Goal: Task Accomplishment & Management: Complete application form

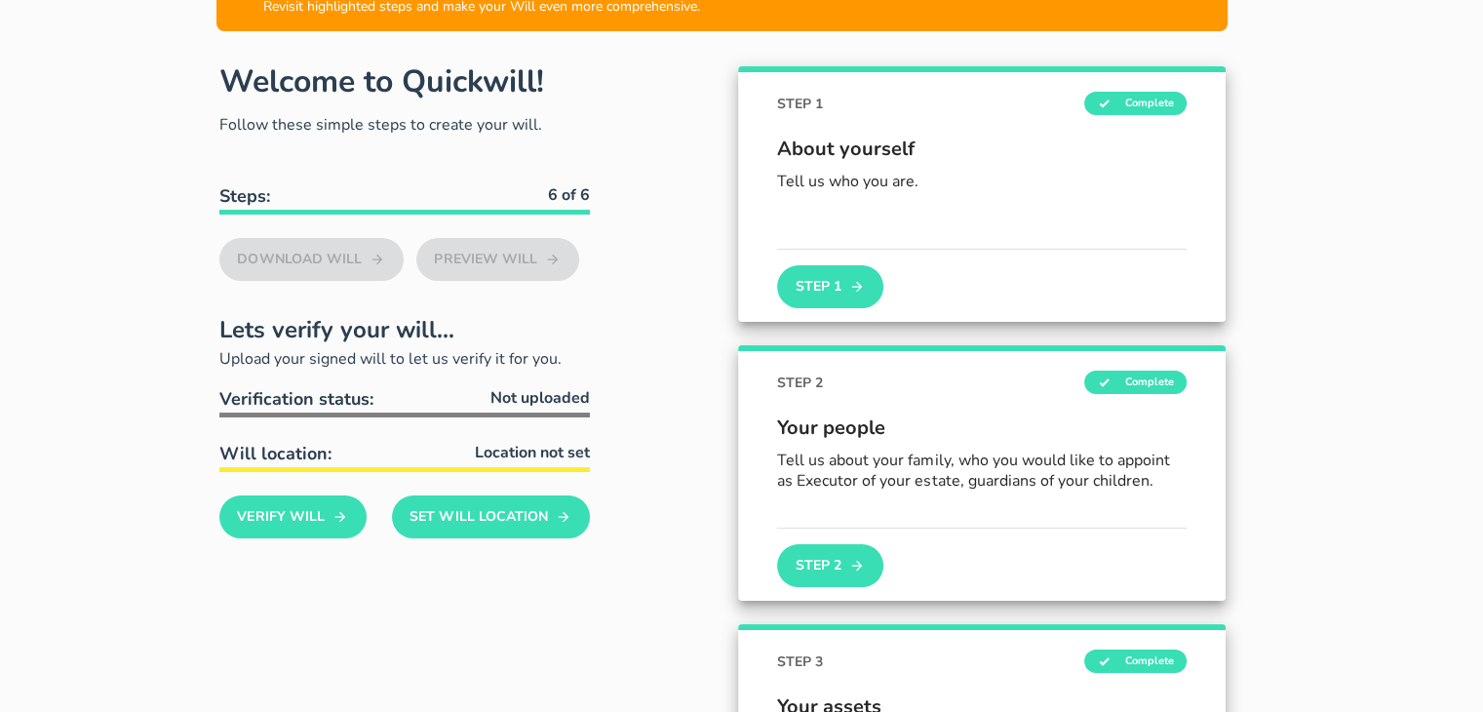
scroll to position [195, 0]
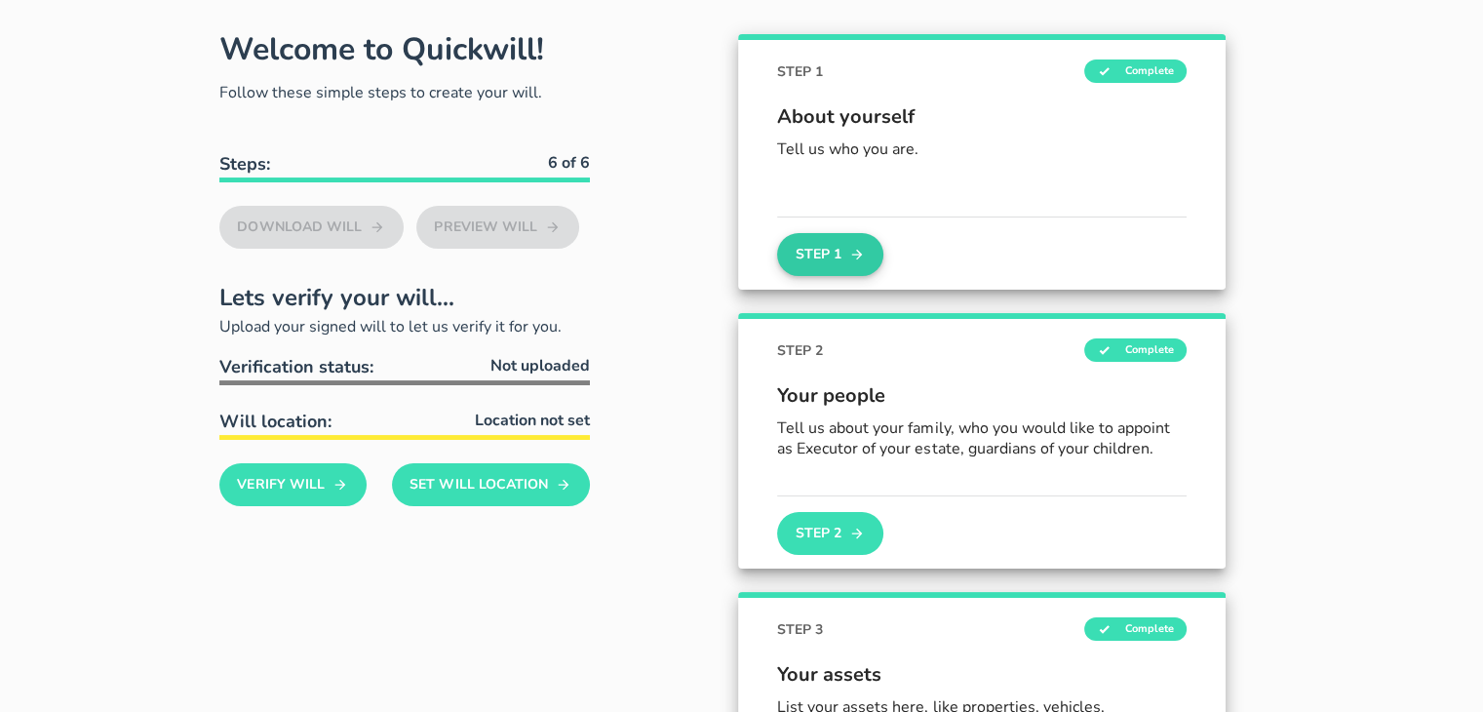
click at [820, 247] on button "Step 1" at bounding box center [829, 254] width 105 height 43
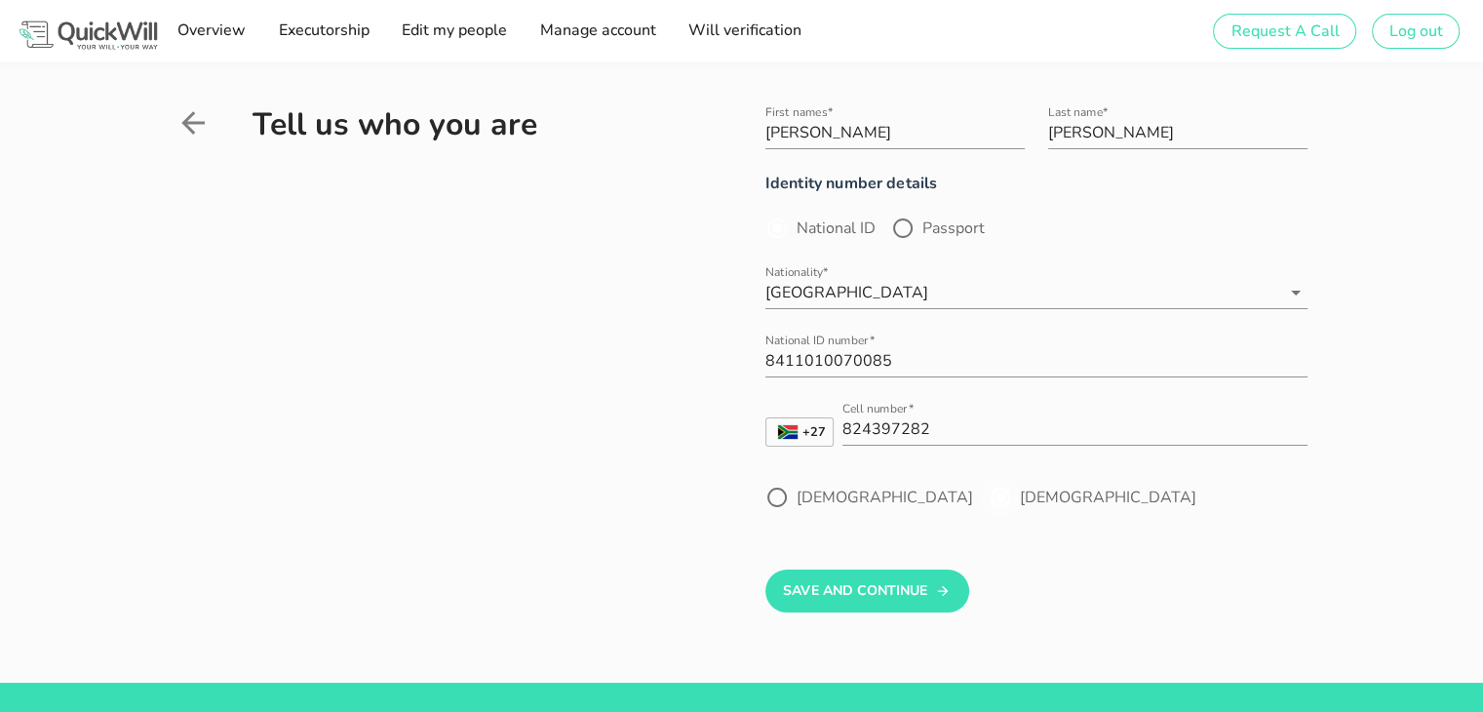
click at [984, 493] on div at bounding box center [1000, 497] width 33 height 33
click at [204, 123] on icon at bounding box center [192, 122] width 23 height 23
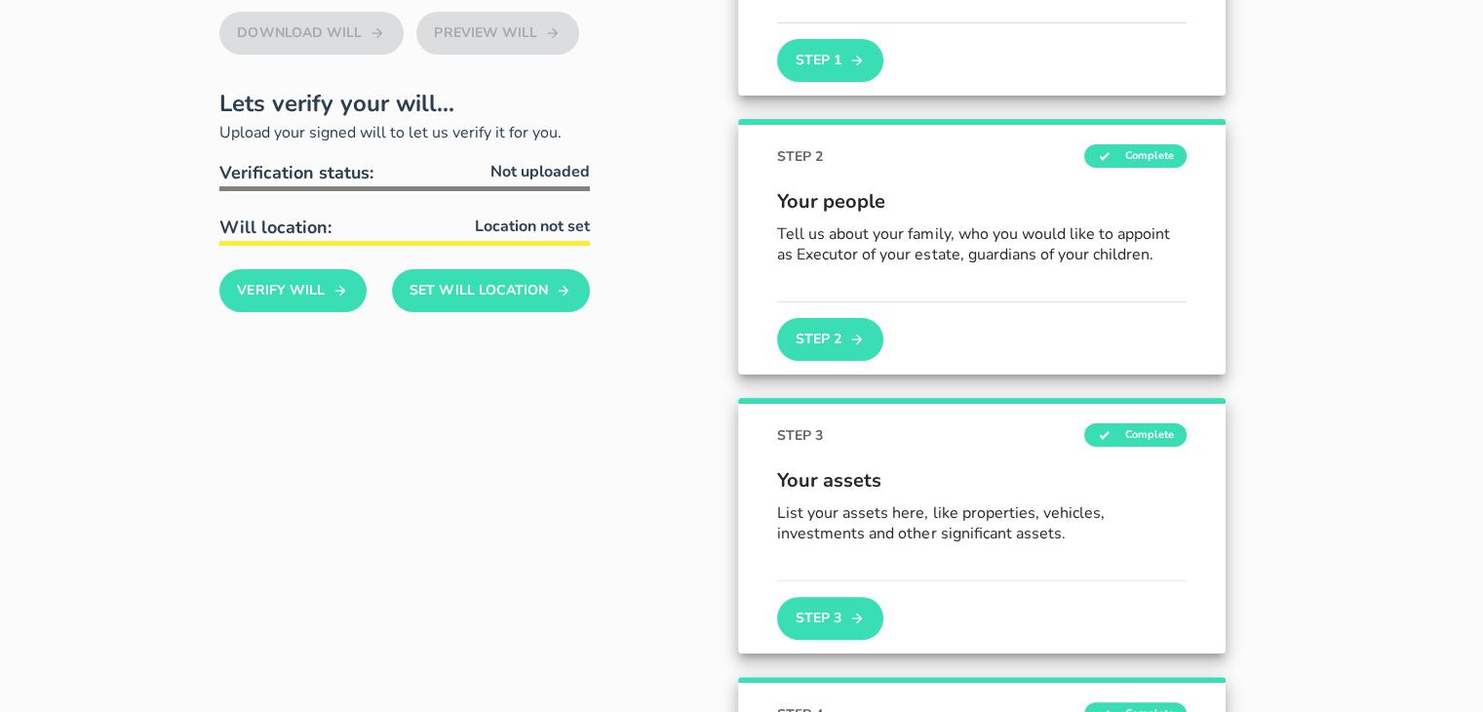
scroll to position [398, 0]
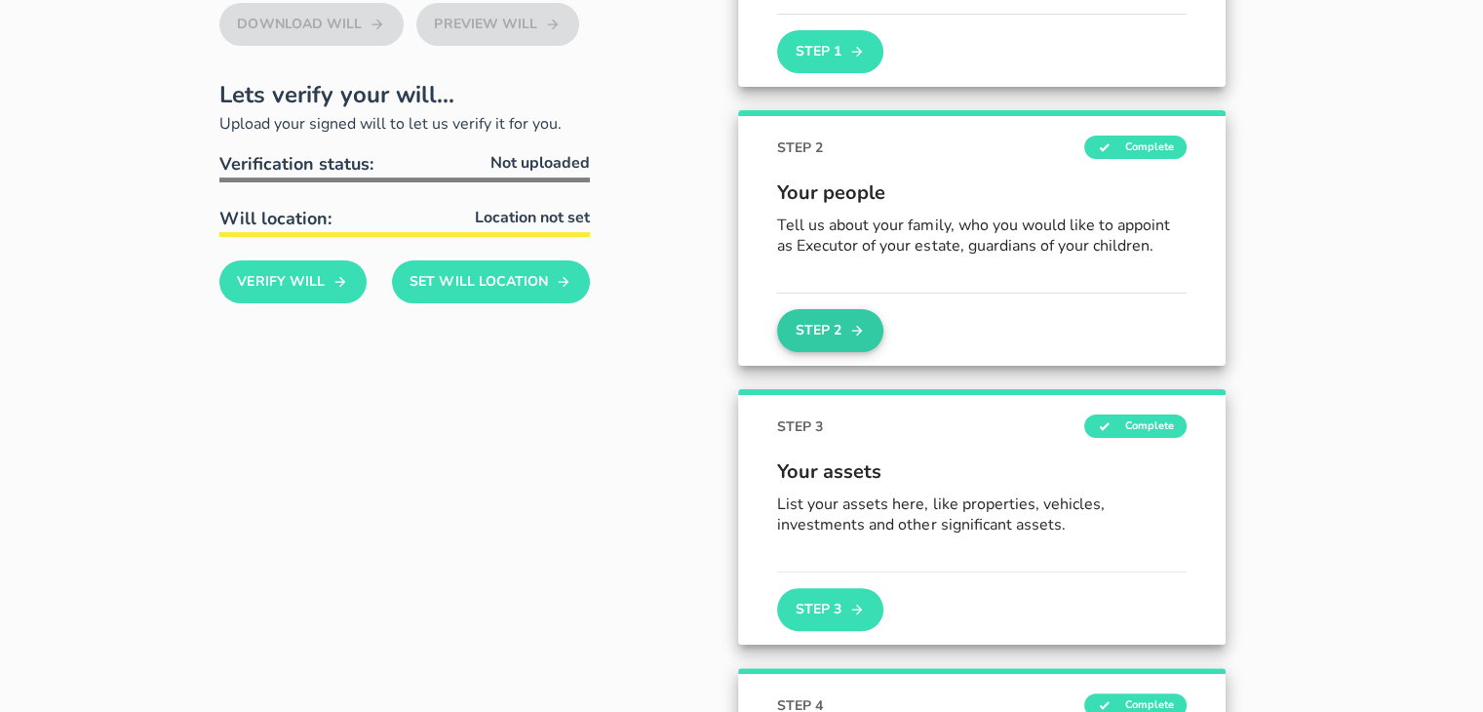
click at [822, 327] on button "Step 2" at bounding box center [829, 330] width 105 height 43
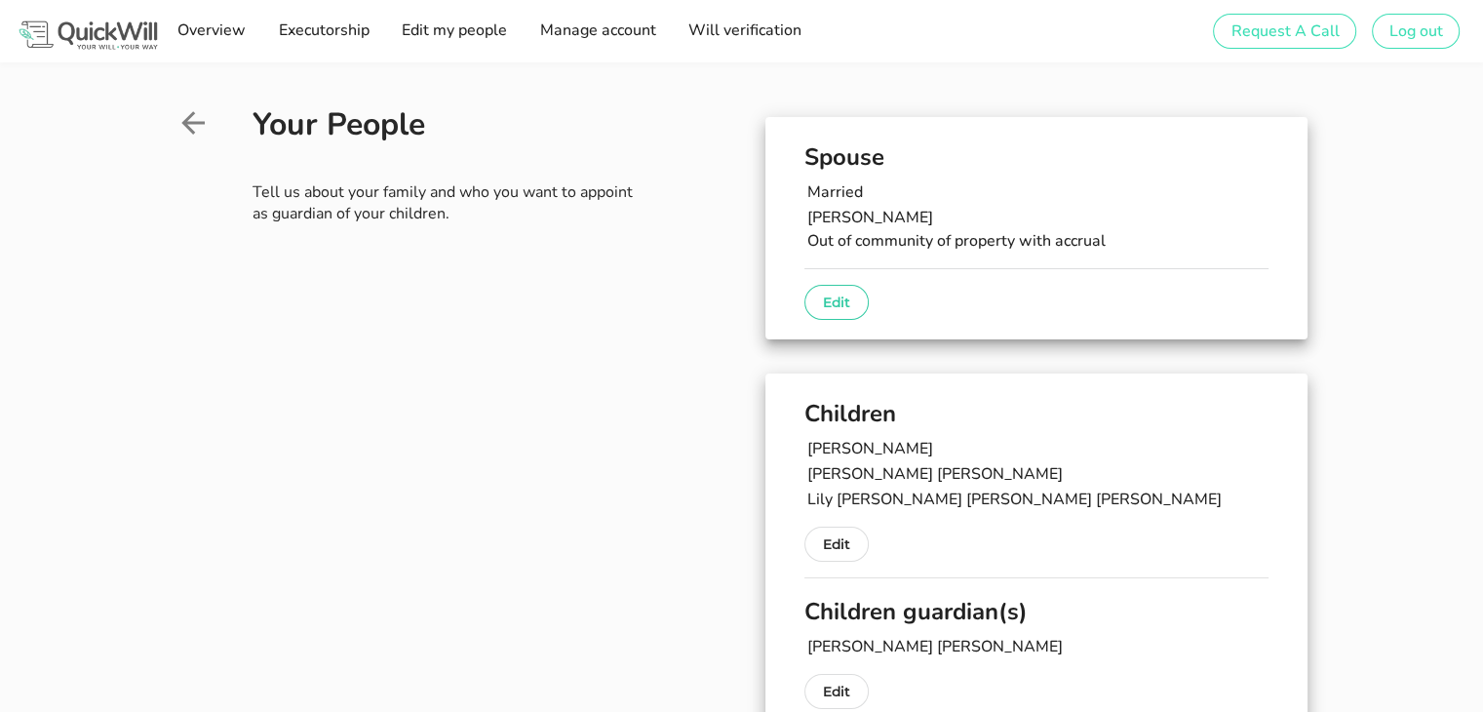
click at [841, 301] on p "Edit" at bounding box center [836, 302] width 27 height 23
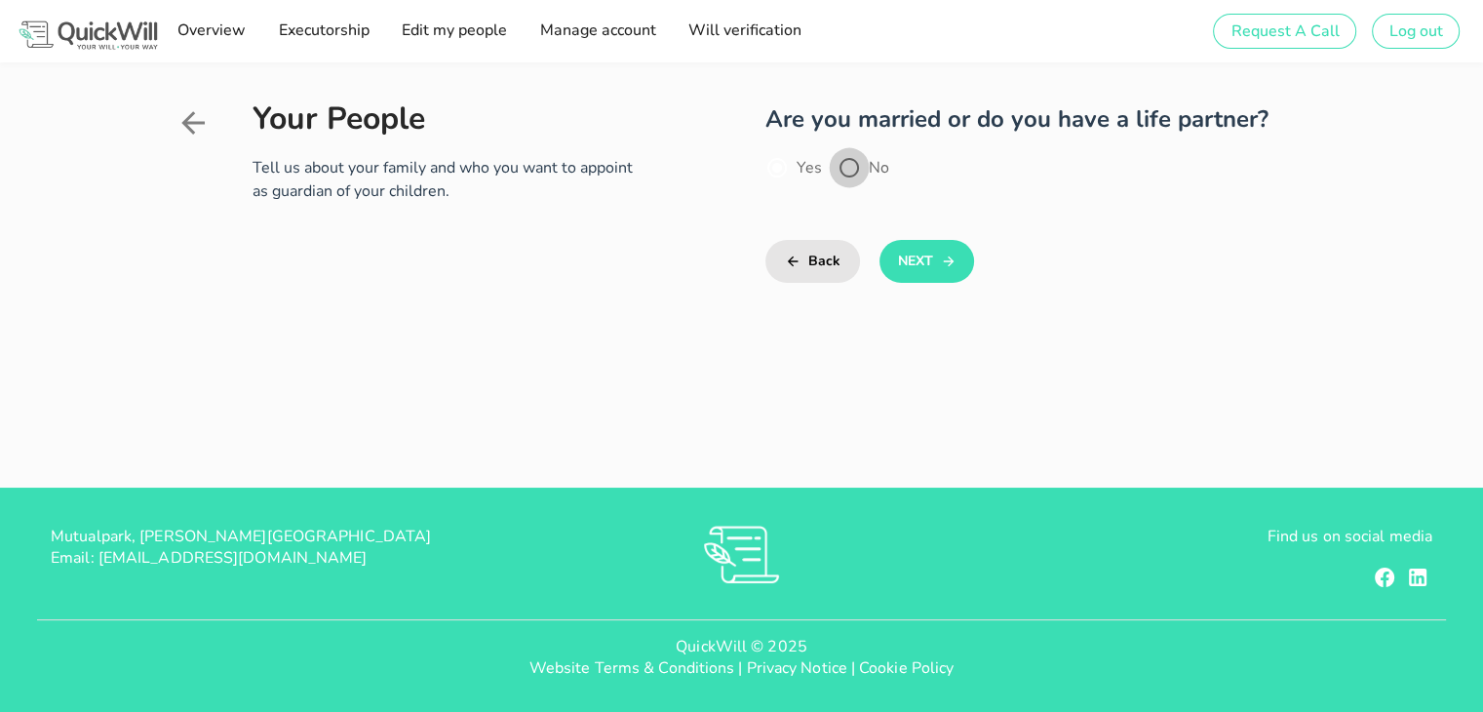
click at [846, 165] on div at bounding box center [849, 167] width 33 height 33
radio input "false"
radio input "true"
click at [907, 258] on button "Next" at bounding box center [927, 261] width 95 height 43
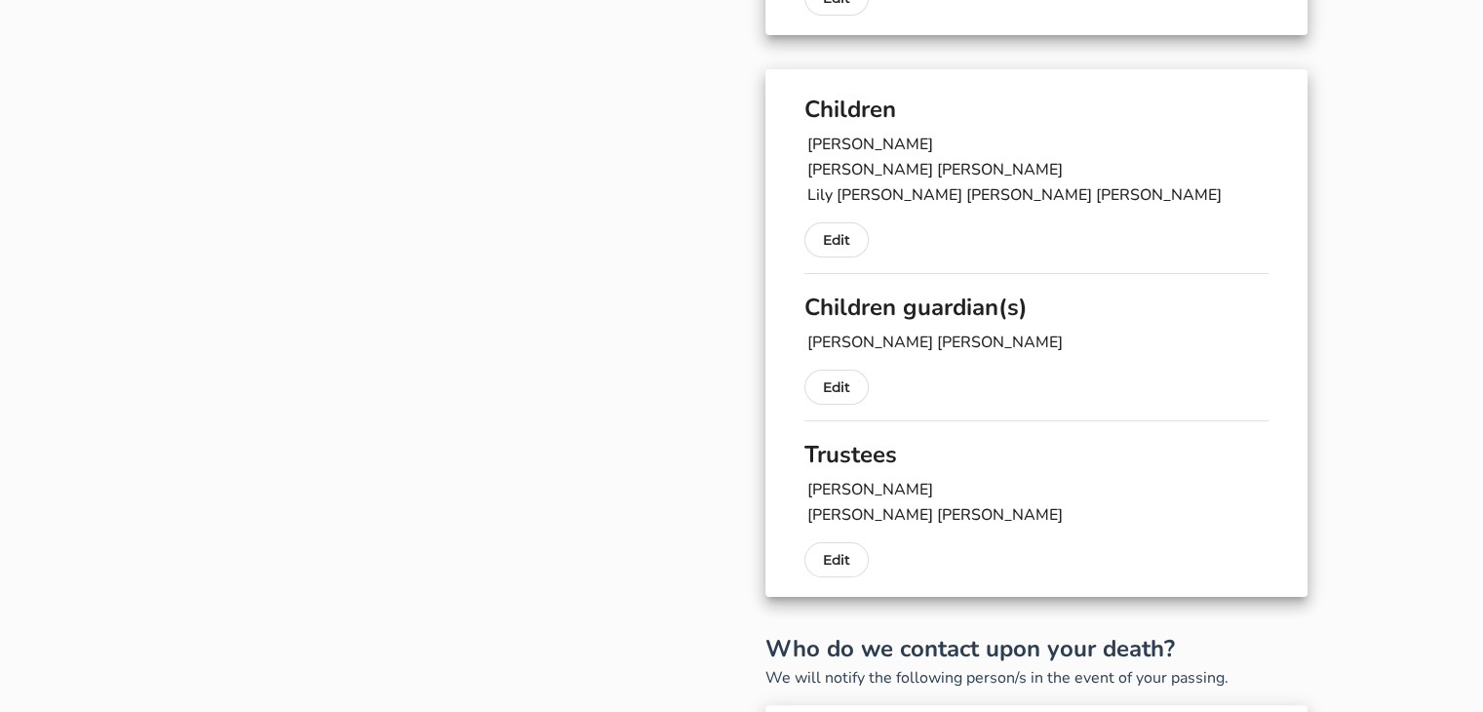
scroll to position [288, 0]
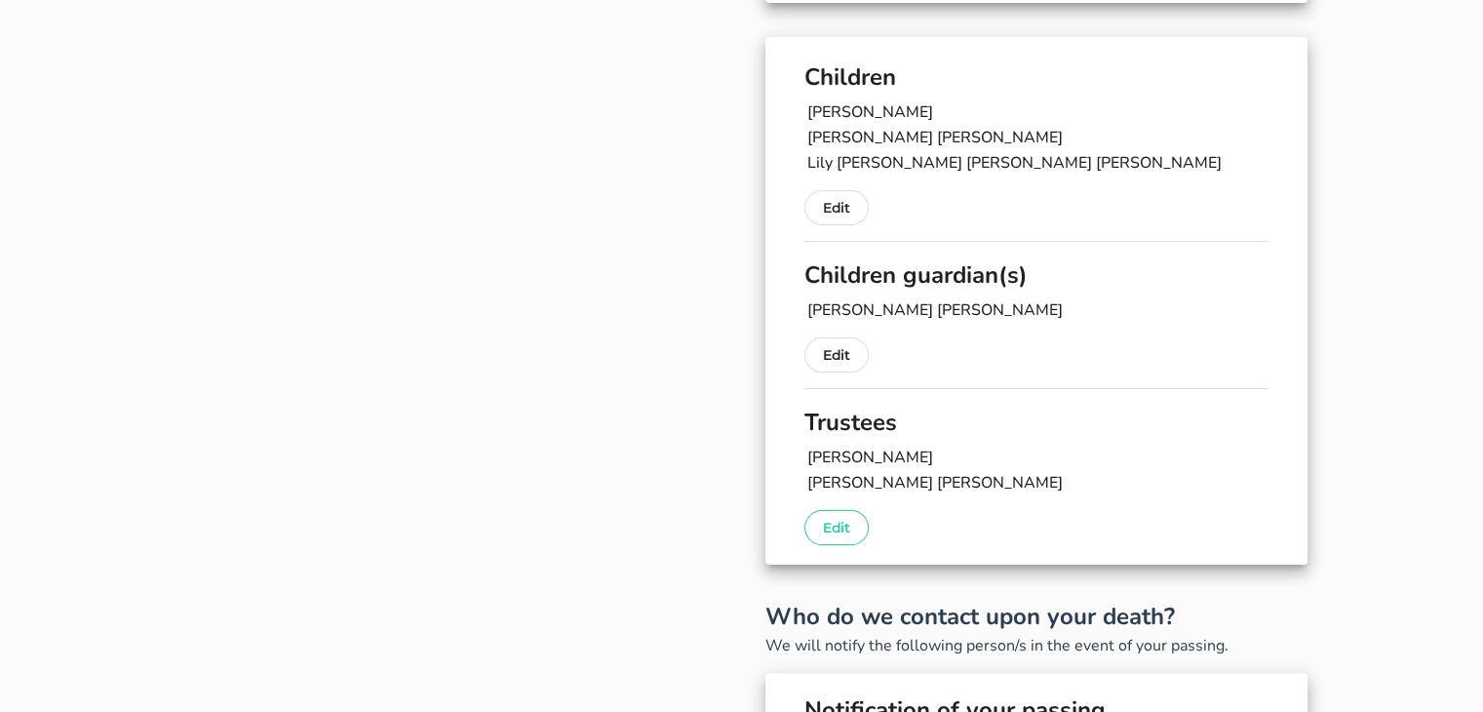
click at [842, 526] on p "Edit" at bounding box center [836, 527] width 27 height 23
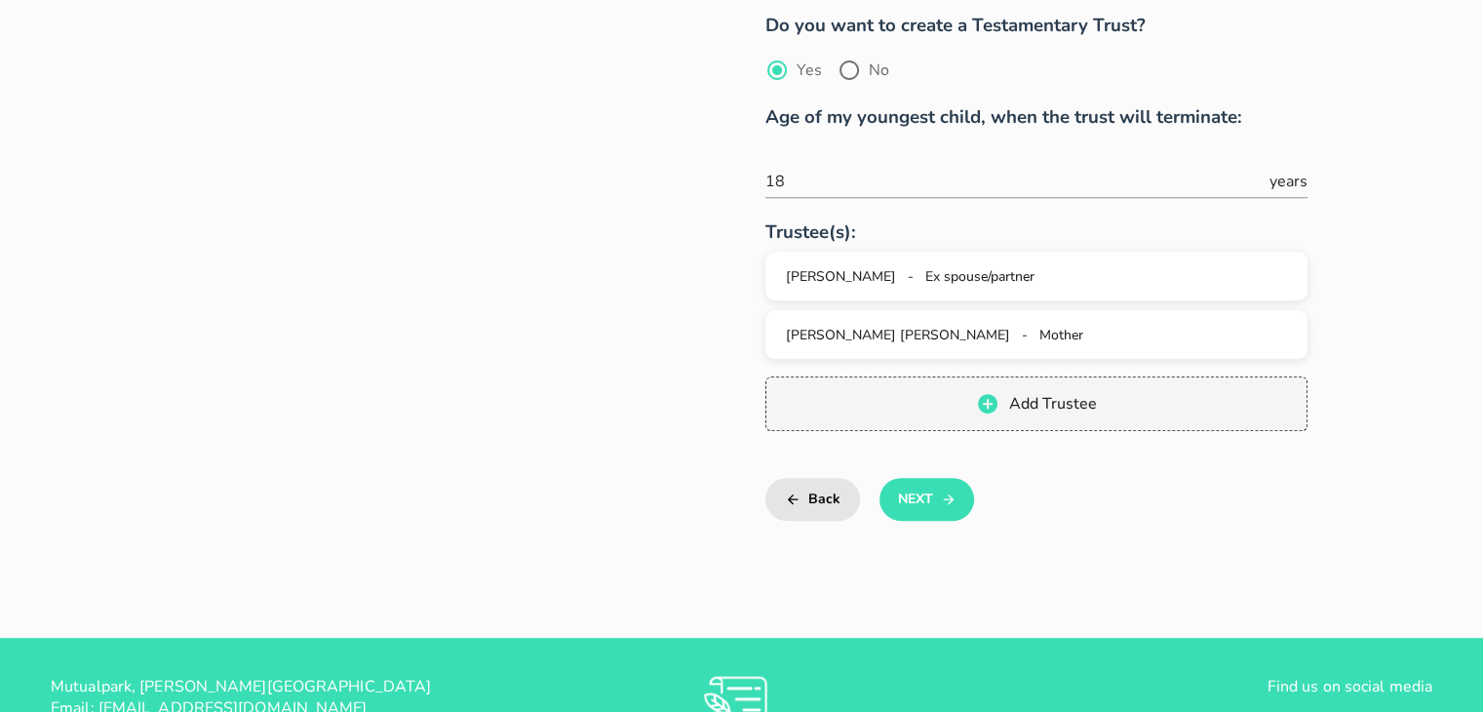
scroll to position [780, 0]
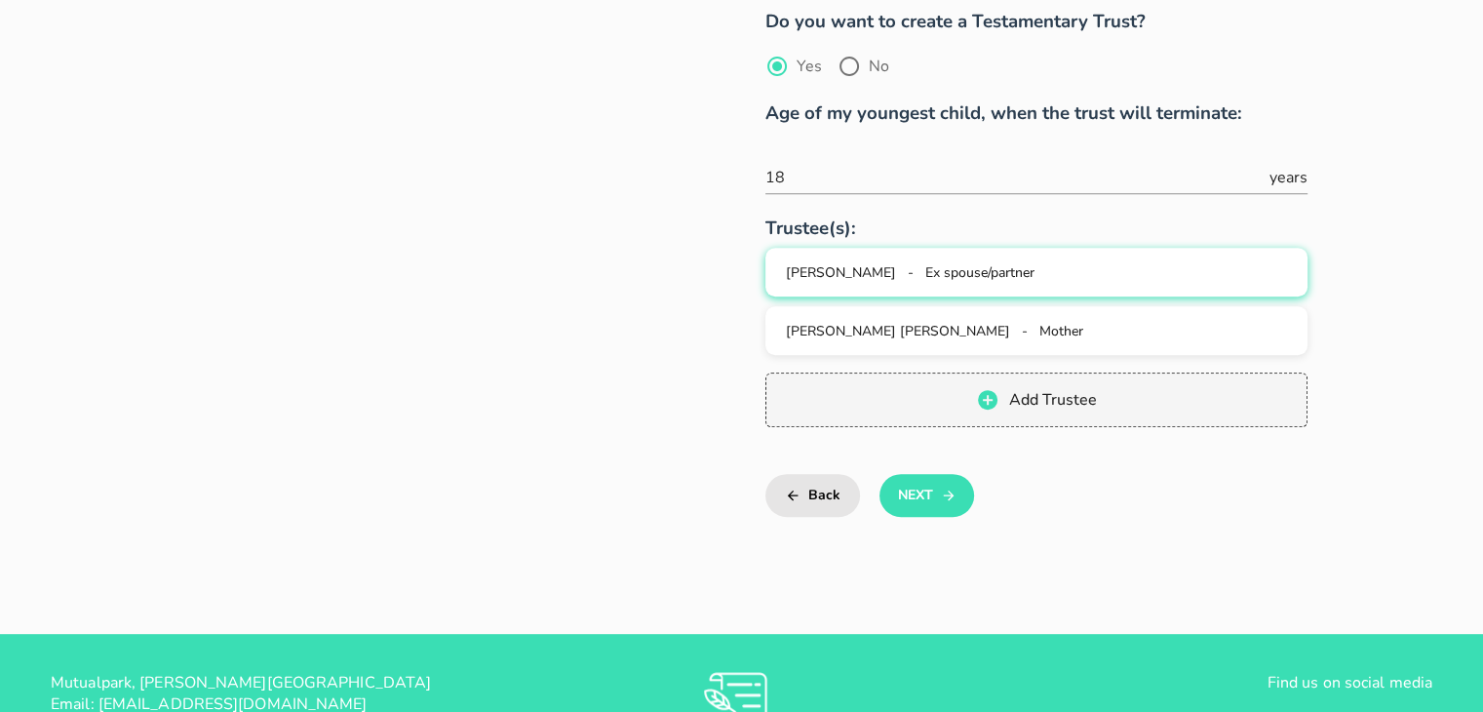
click at [1028, 271] on span "Ex spouse/partner" at bounding box center [979, 272] width 109 height 19
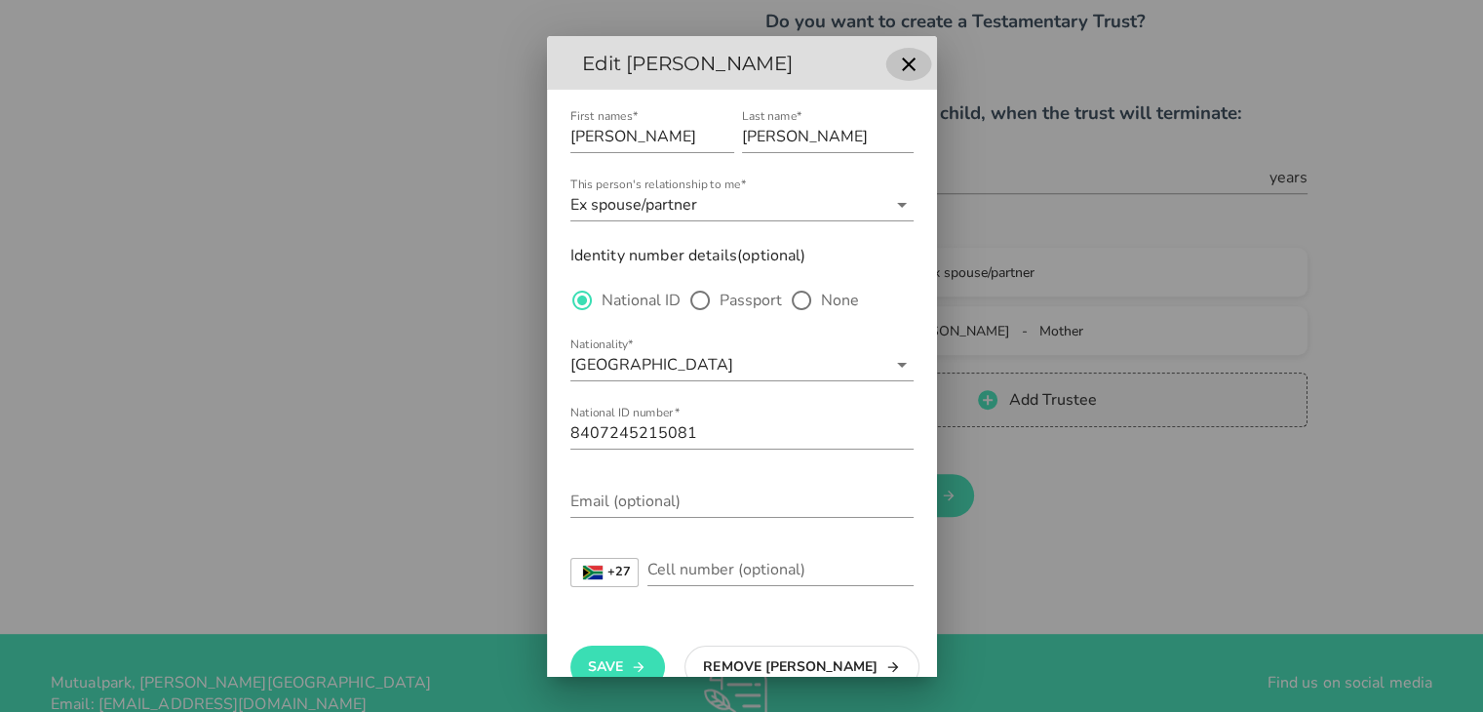
click at [902, 62] on icon "button" at bounding box center [909, 65] width 14 height 14
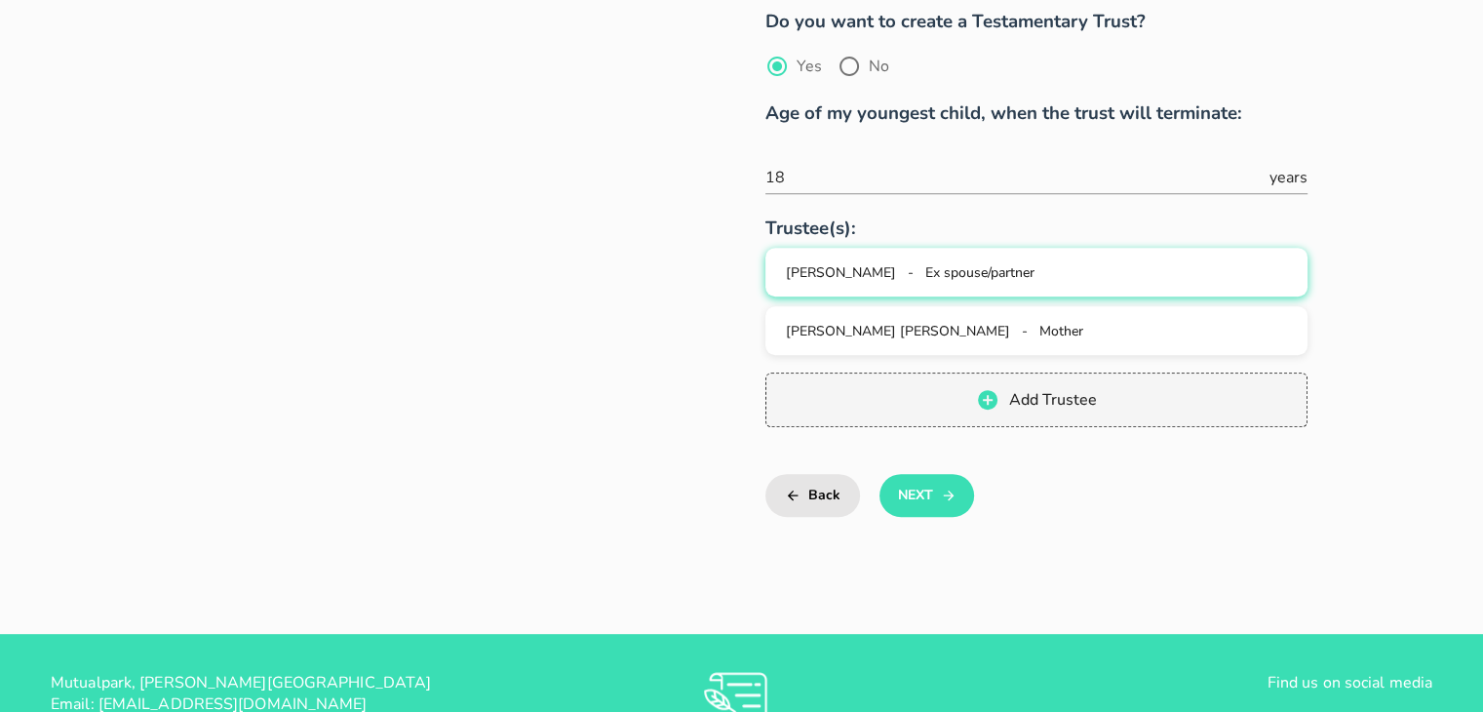
click at [1050, 270] on div "[PERSON_NAME] - Ex spouse/partner" at bounding box center [1036, 272] width 511 height 19
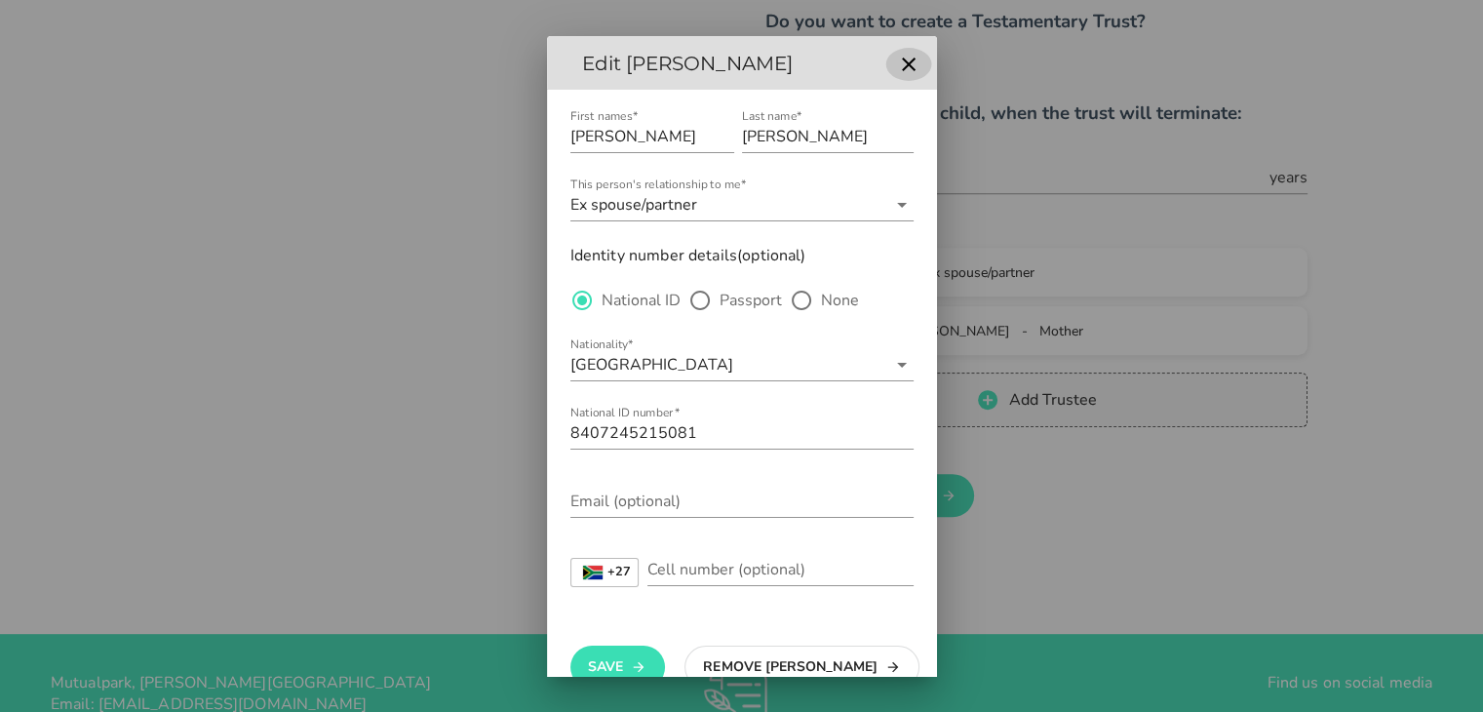
click at [902, 62] on icon "button" at bounding box center [909, 65] width 14 height 14
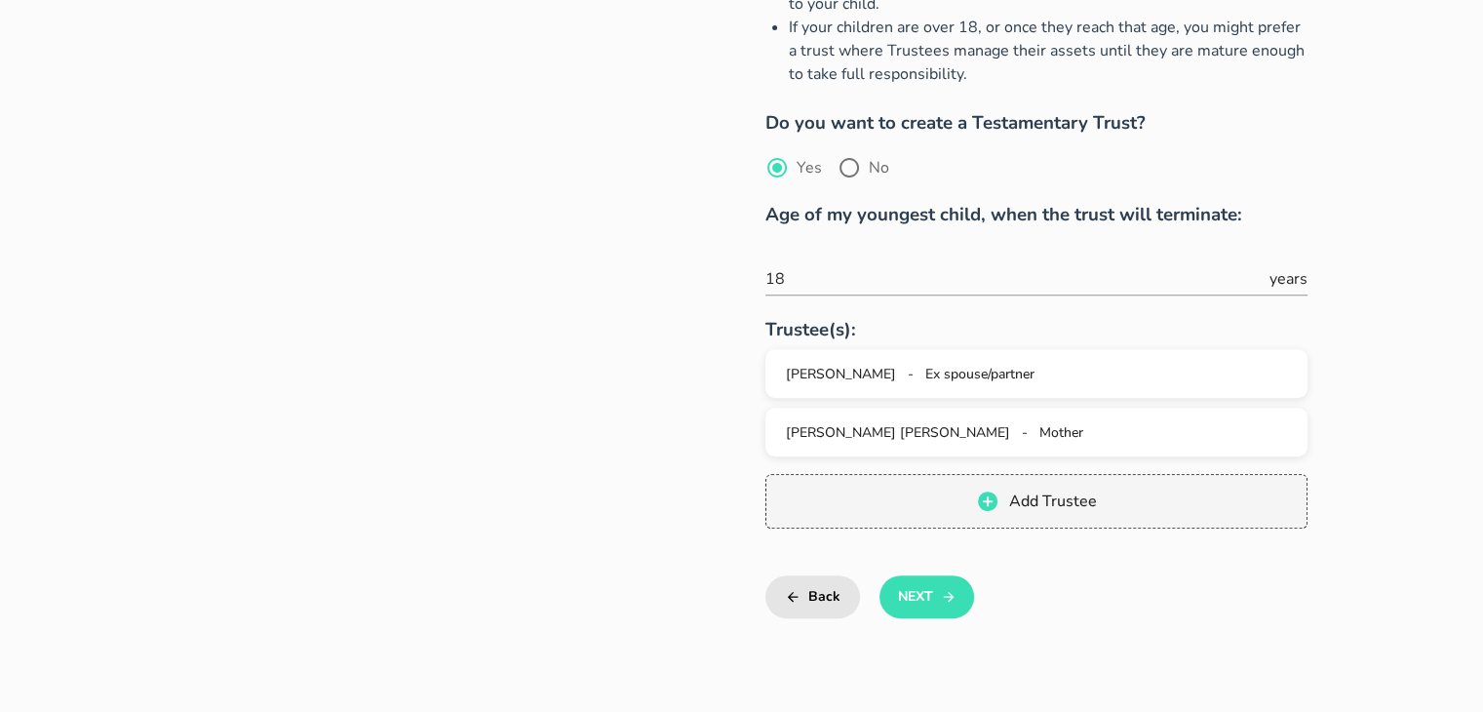
scroll to position [683, 0]
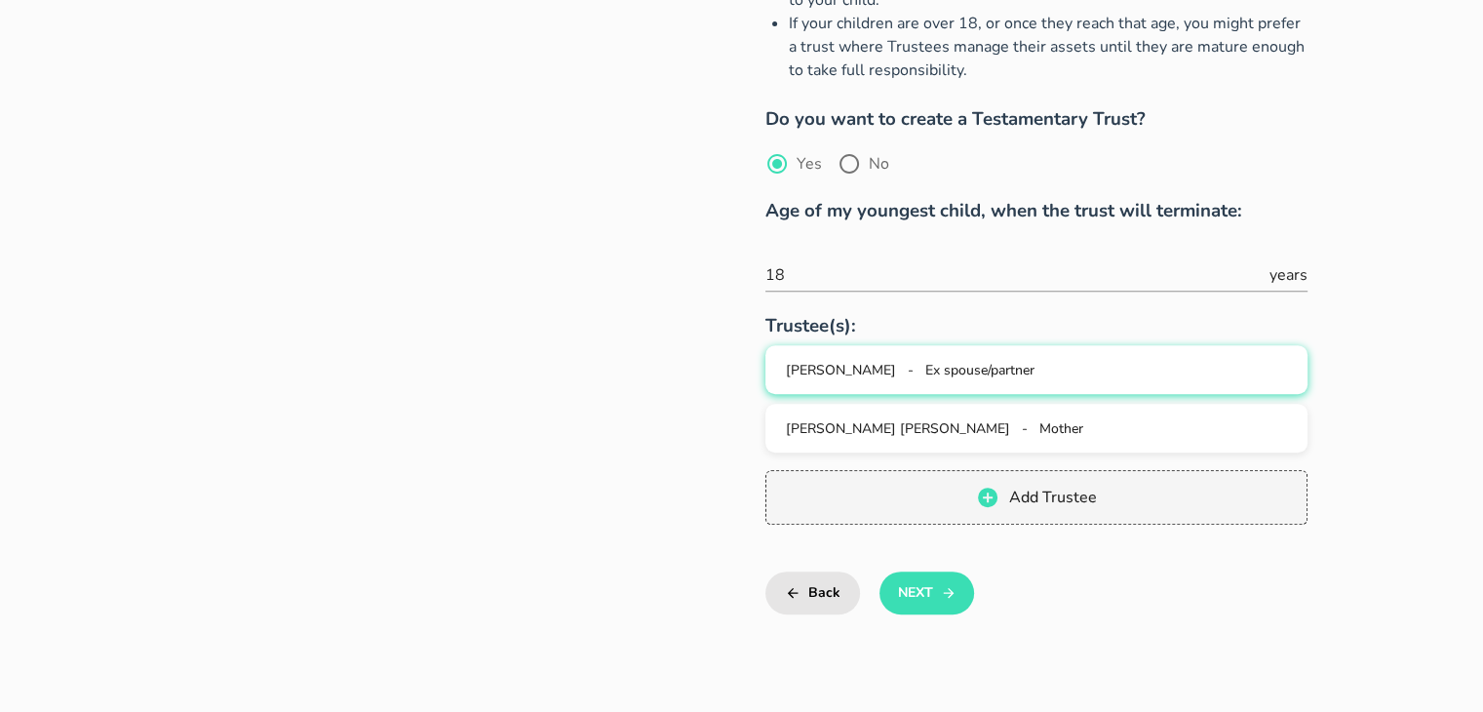
click at [1144, 365] on div "[PERSON_NAME] - Ex spouse/partner" at bounding box center [1036, 370] width 511 height 19
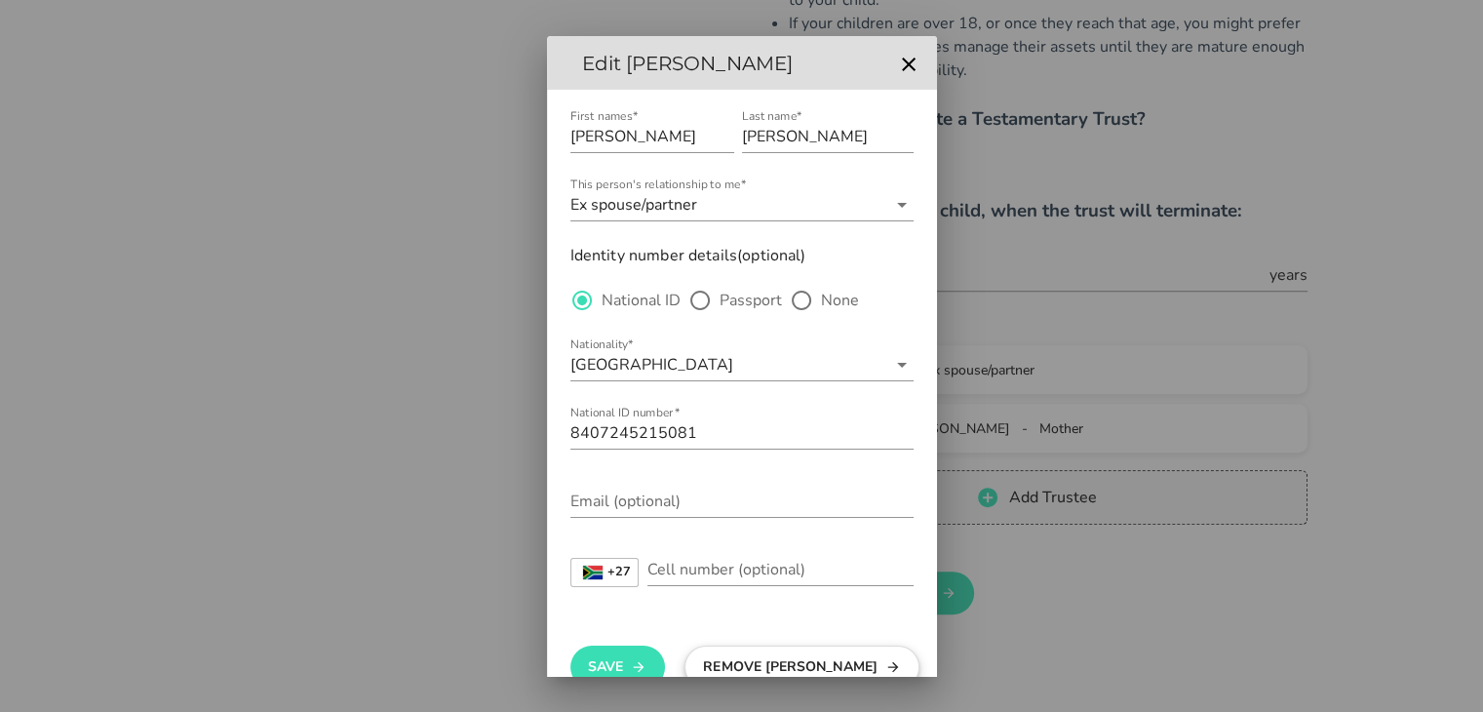
click at [763, 664] on button "Remove [PERSON_NAME]" at bounding box center [802, 667] width 235 height 43
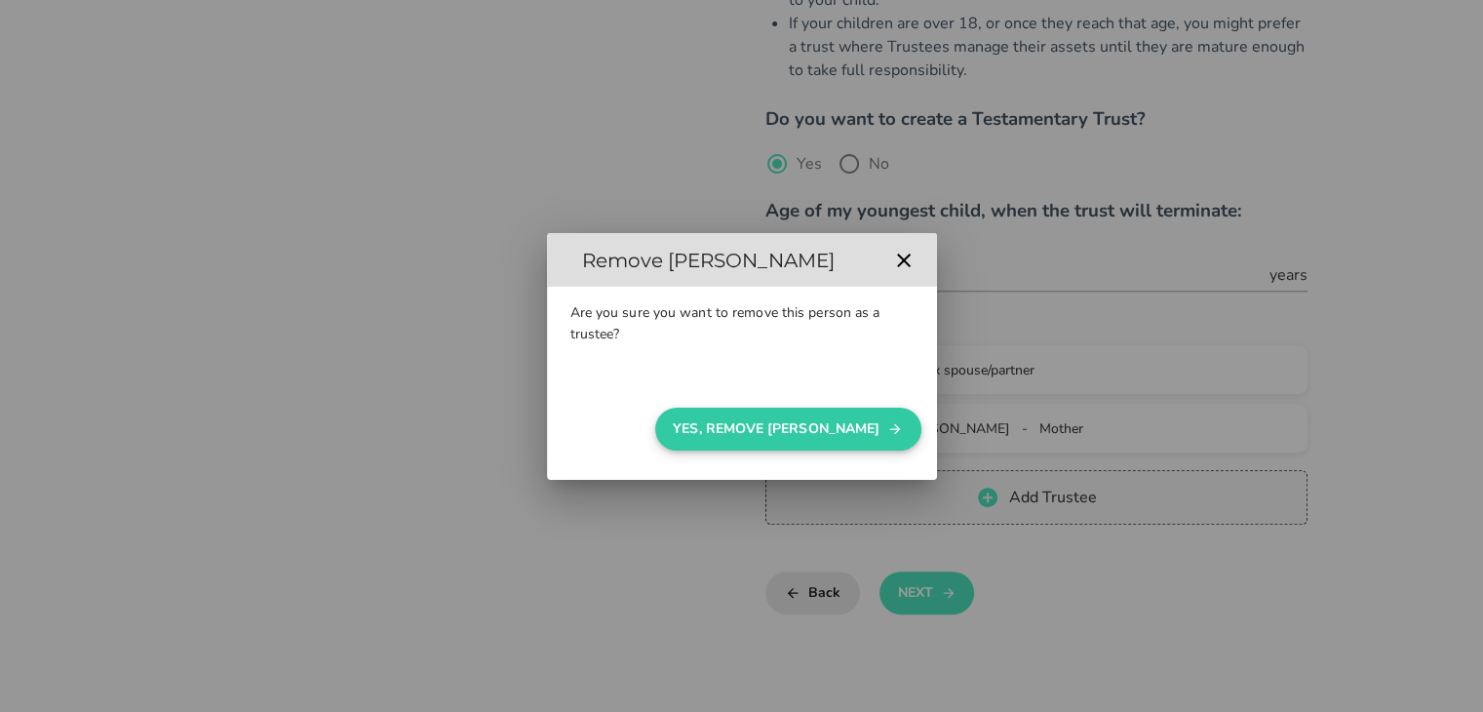
click at [835, 422] on button "Yes, Remove [PERSON_NAME]" at bounding box center [788, 429] width 266 height 43
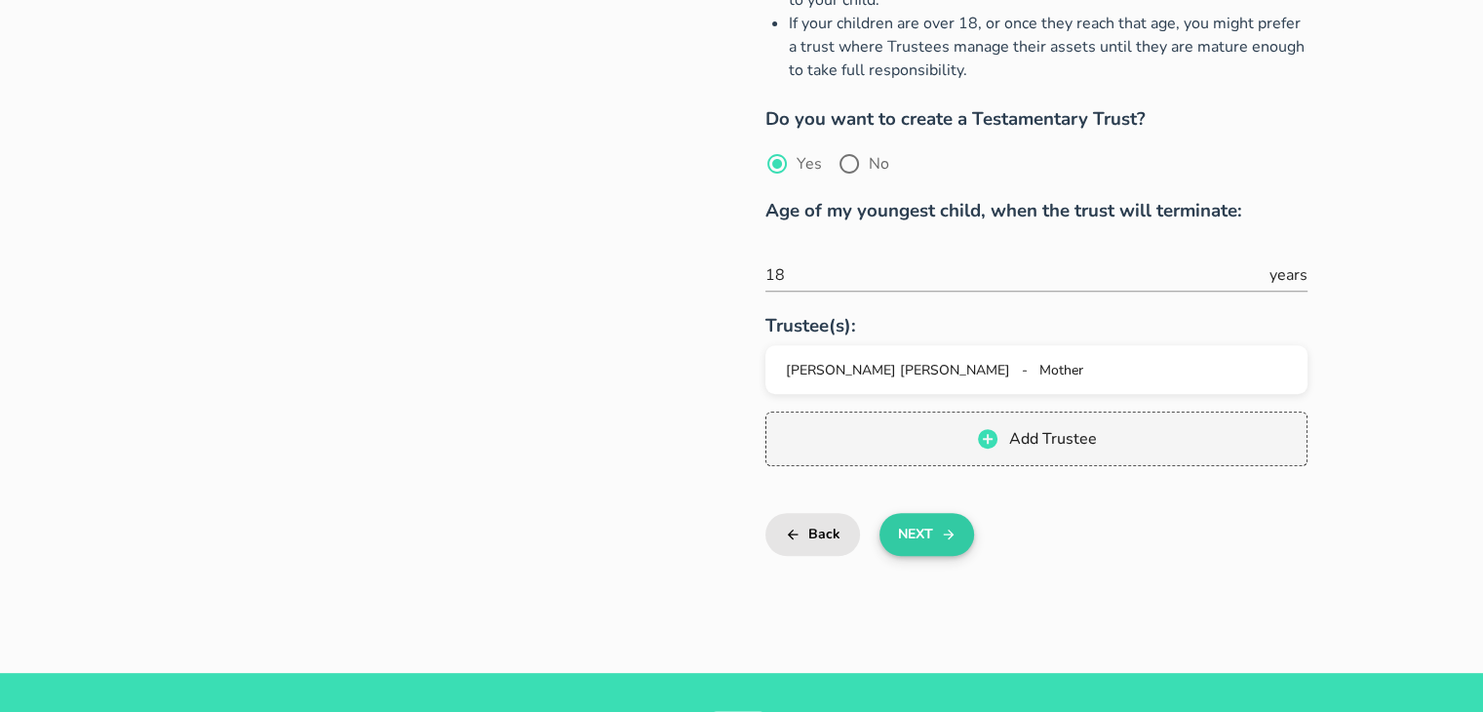
click at [949, 532] on icon "button" at bounding box center [948, 535] width 11 height 11
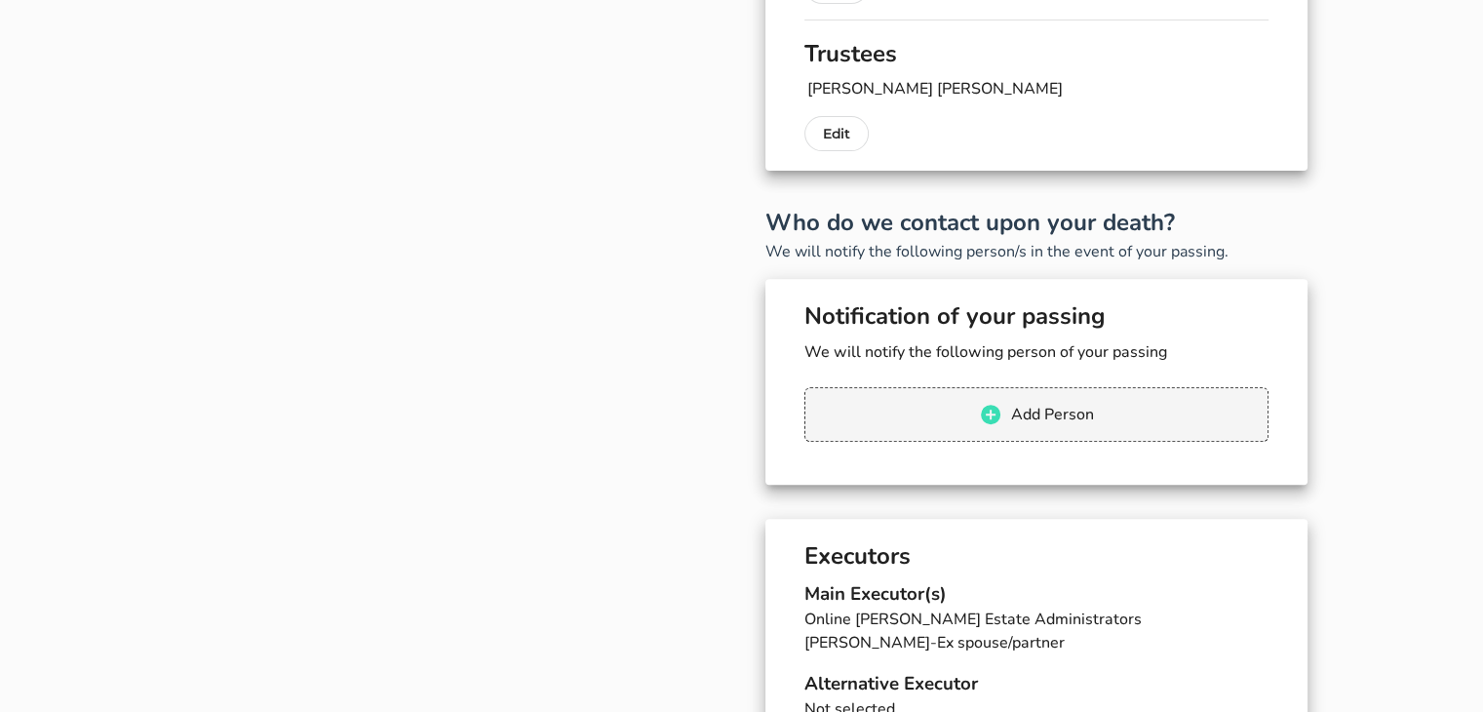
scroll to position [690, 0]
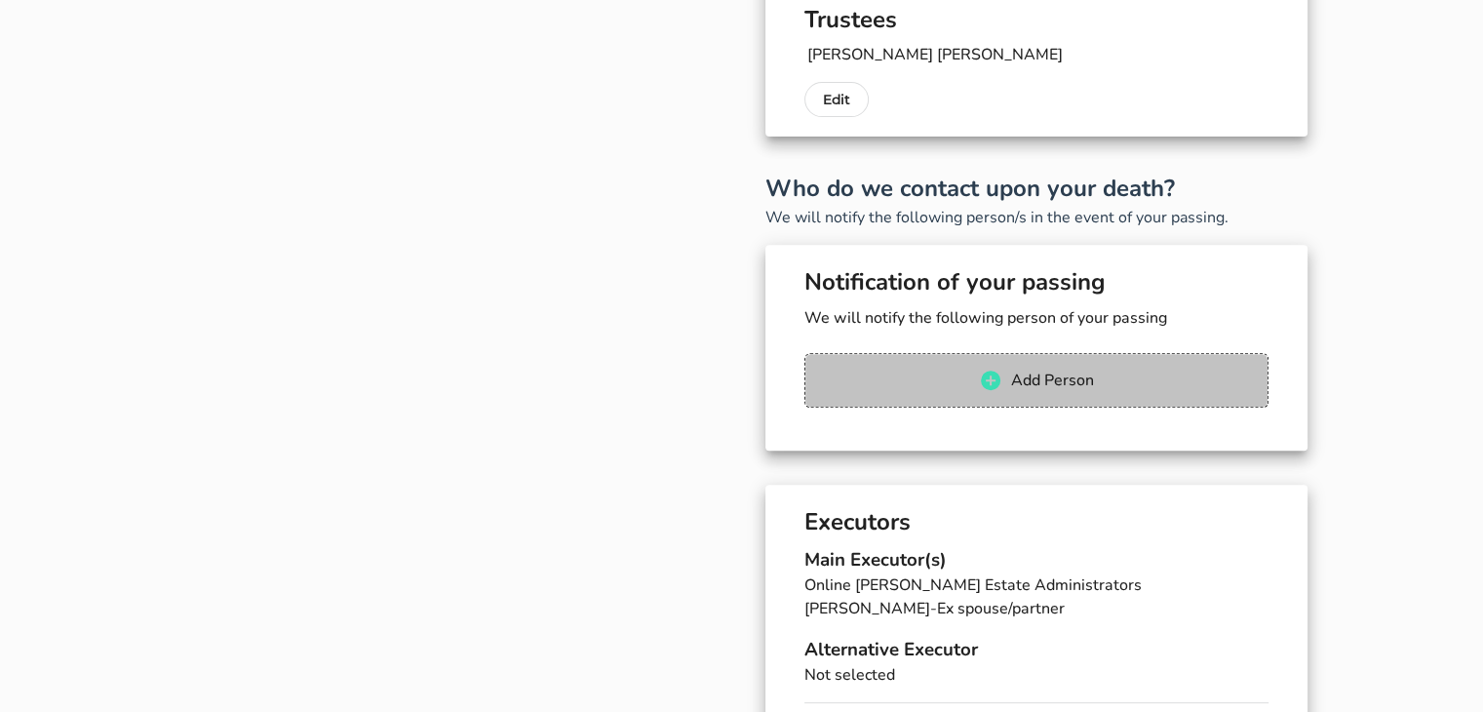
click at [1066, 376] on span "Add Person" at bounding box center [1052, 380] width 84 height 21
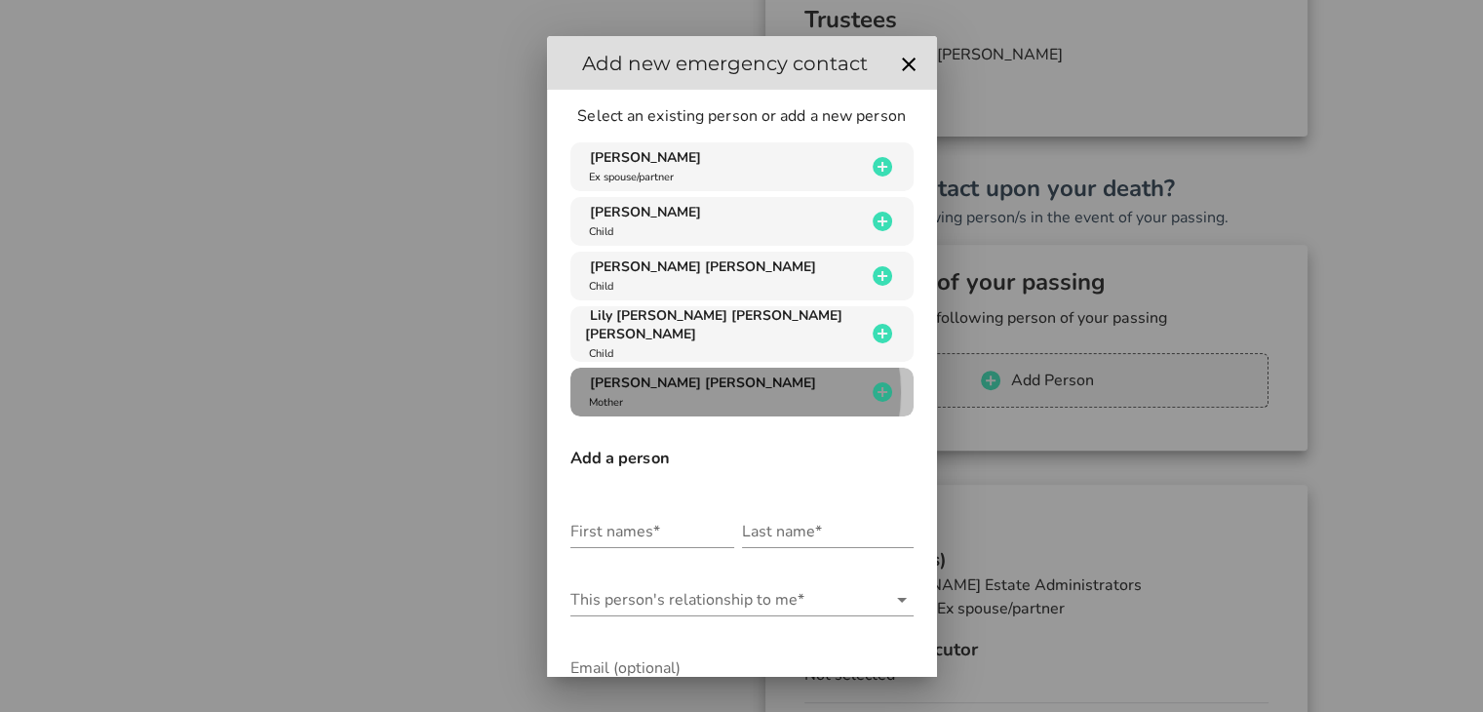
click at [618, 391] on span "[PERSON_NAME] [PERSON_NAME]" at bounding box center [703, 382] width 226 height 19
type input "[PERSON_NAME] [PERSON_NAME]"
type input "[PERSON_NAME]"
type input "614805373"
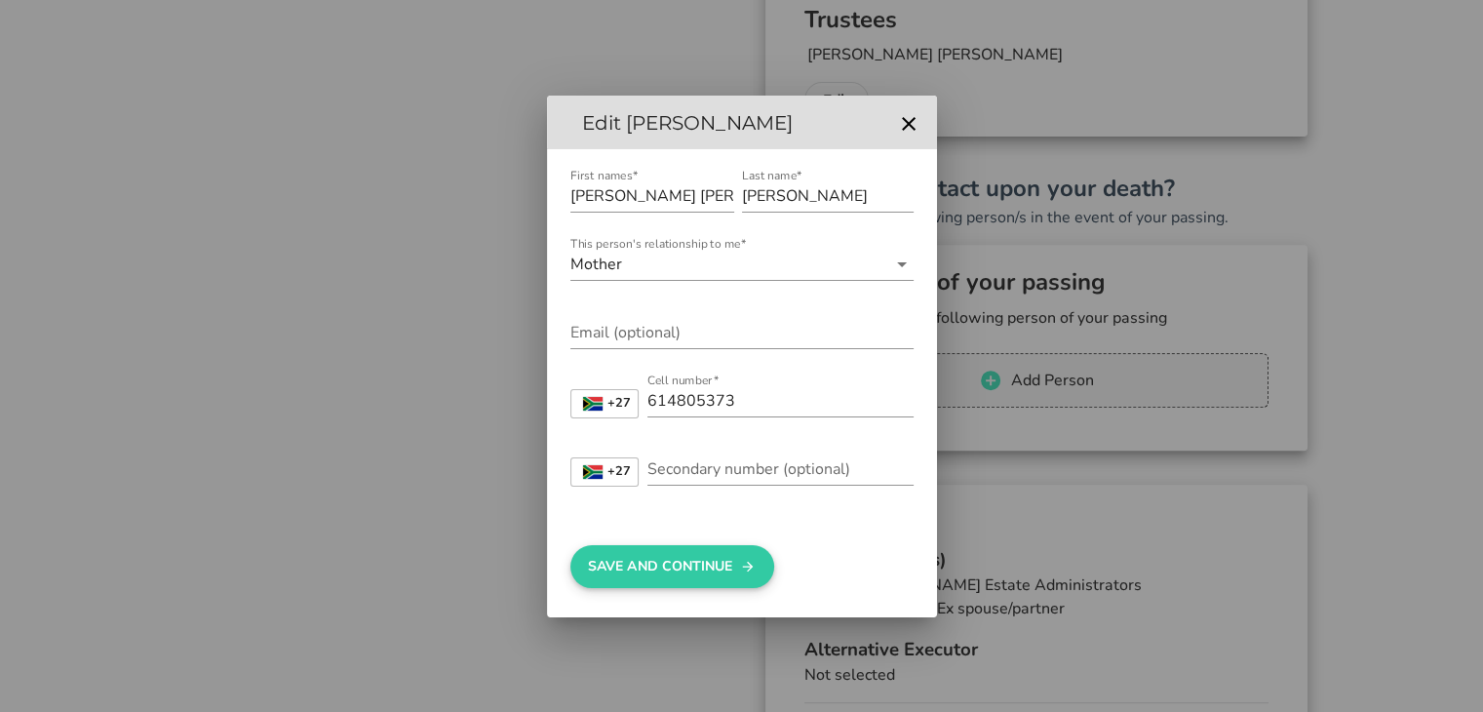
click at [700, 570] on button "Save And Continue" at bounding box center [672, 566] width 204 height 43
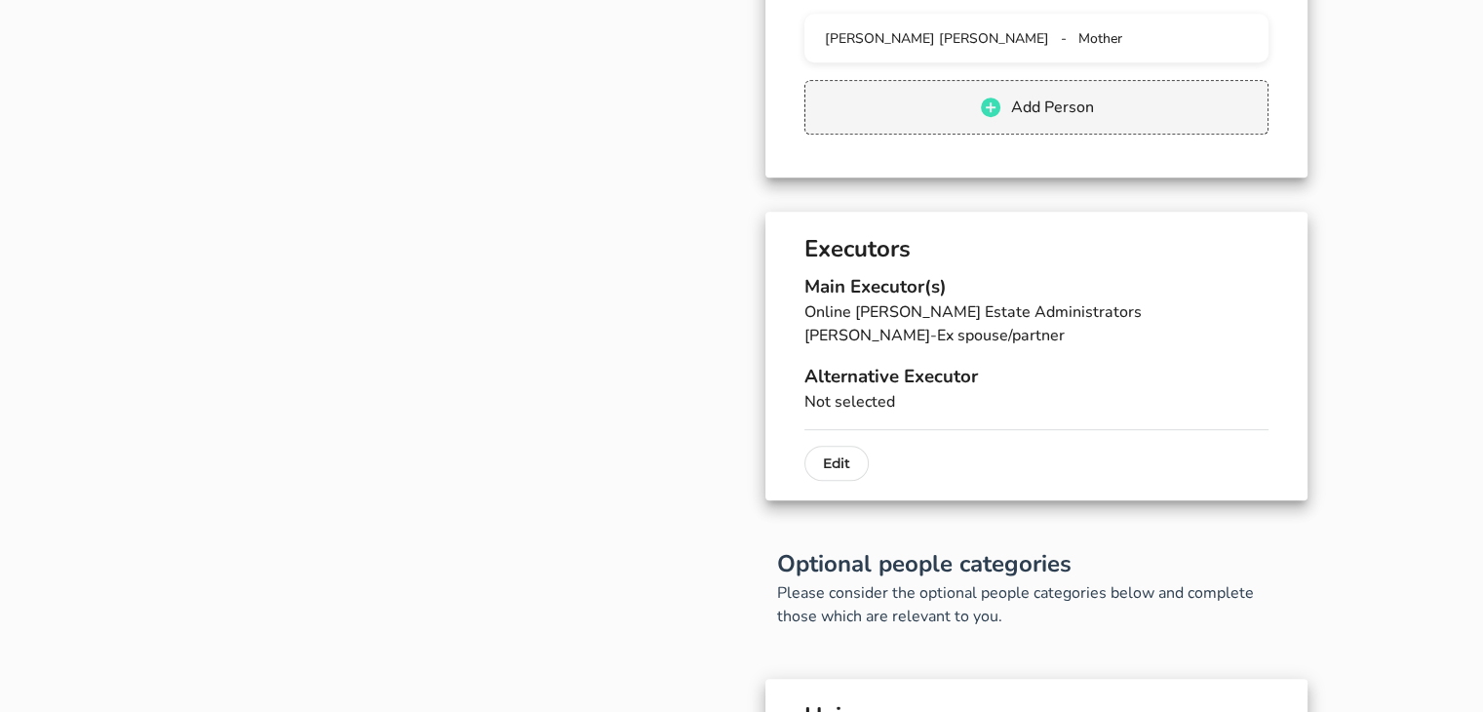
scroll to position [1081, 0]
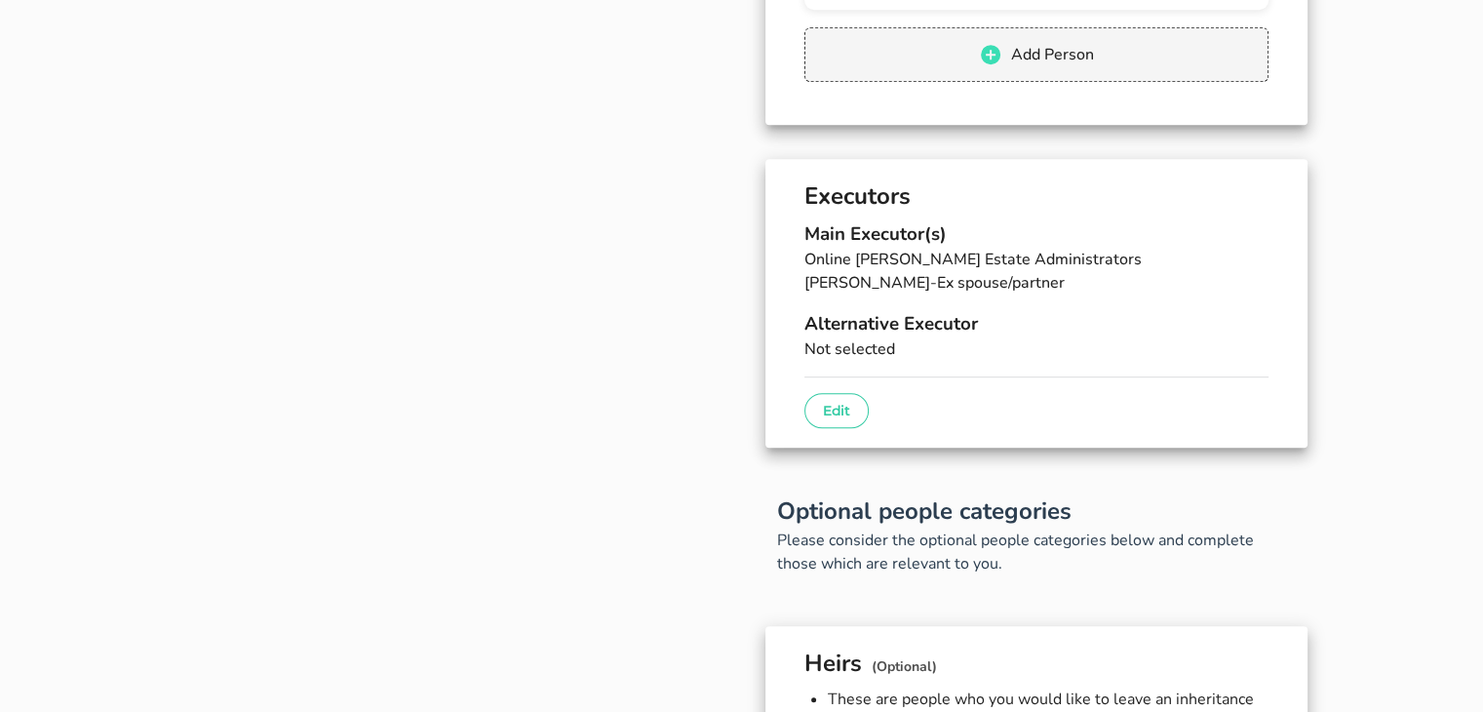
click at [832, 414] on p "Edit" at bounding box center [836, 410] width 27 height 23
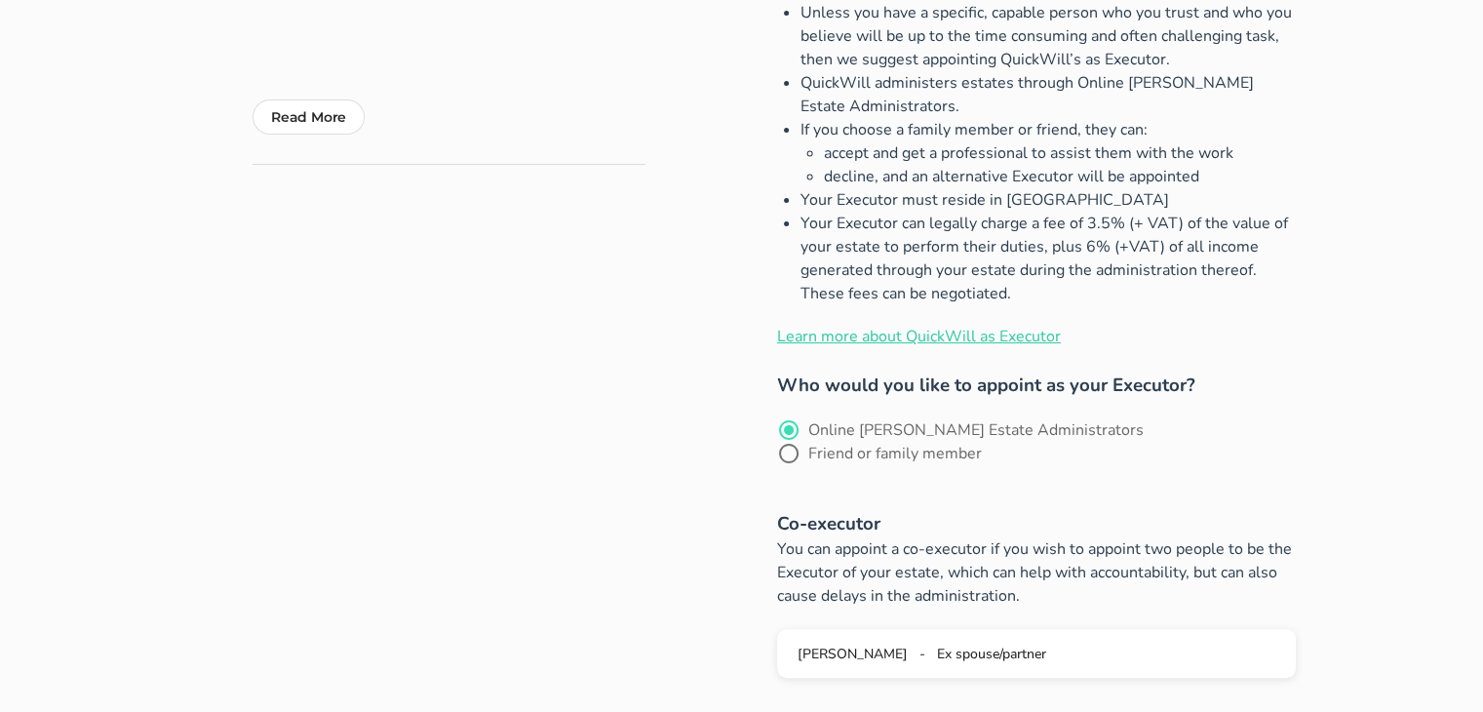
scroll to position [488, 0]
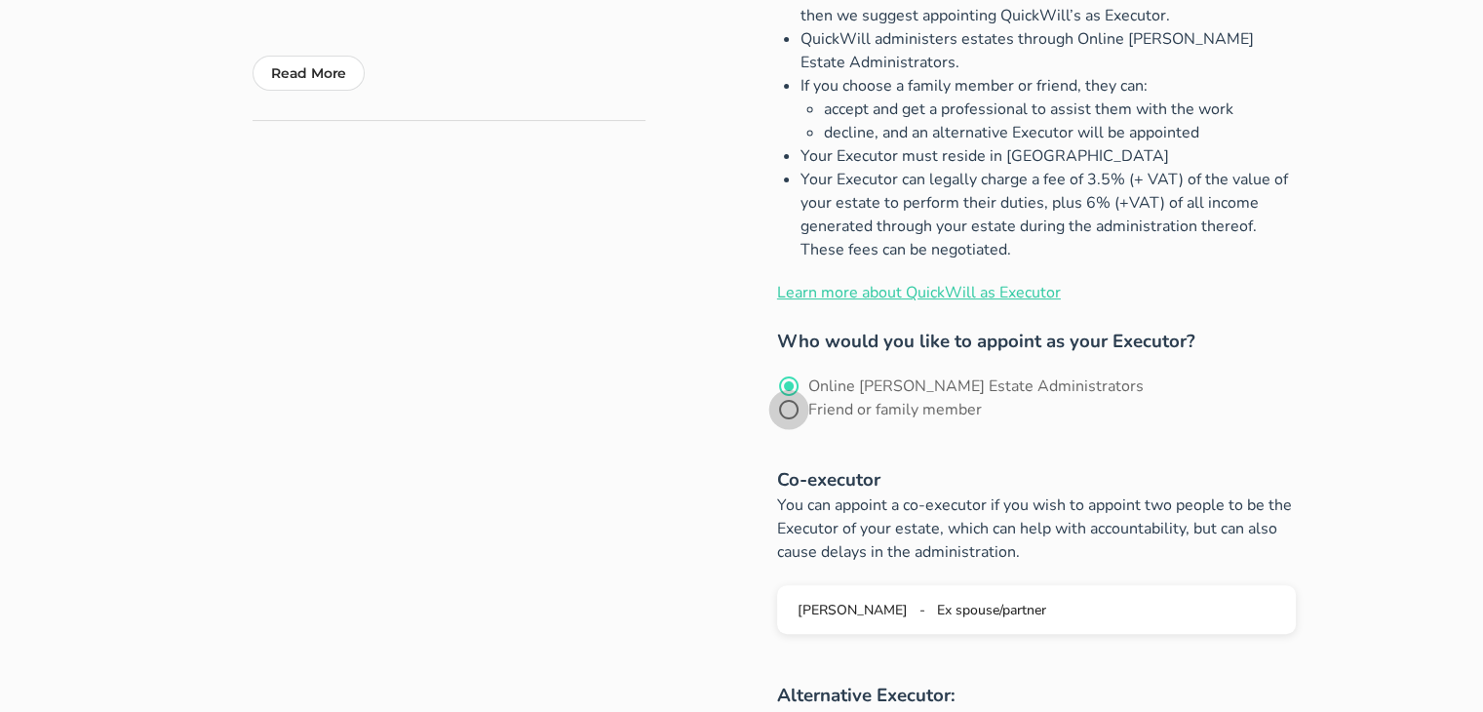
click at [806, 393] on div at bounding box center [788, 409] width 33 height 33
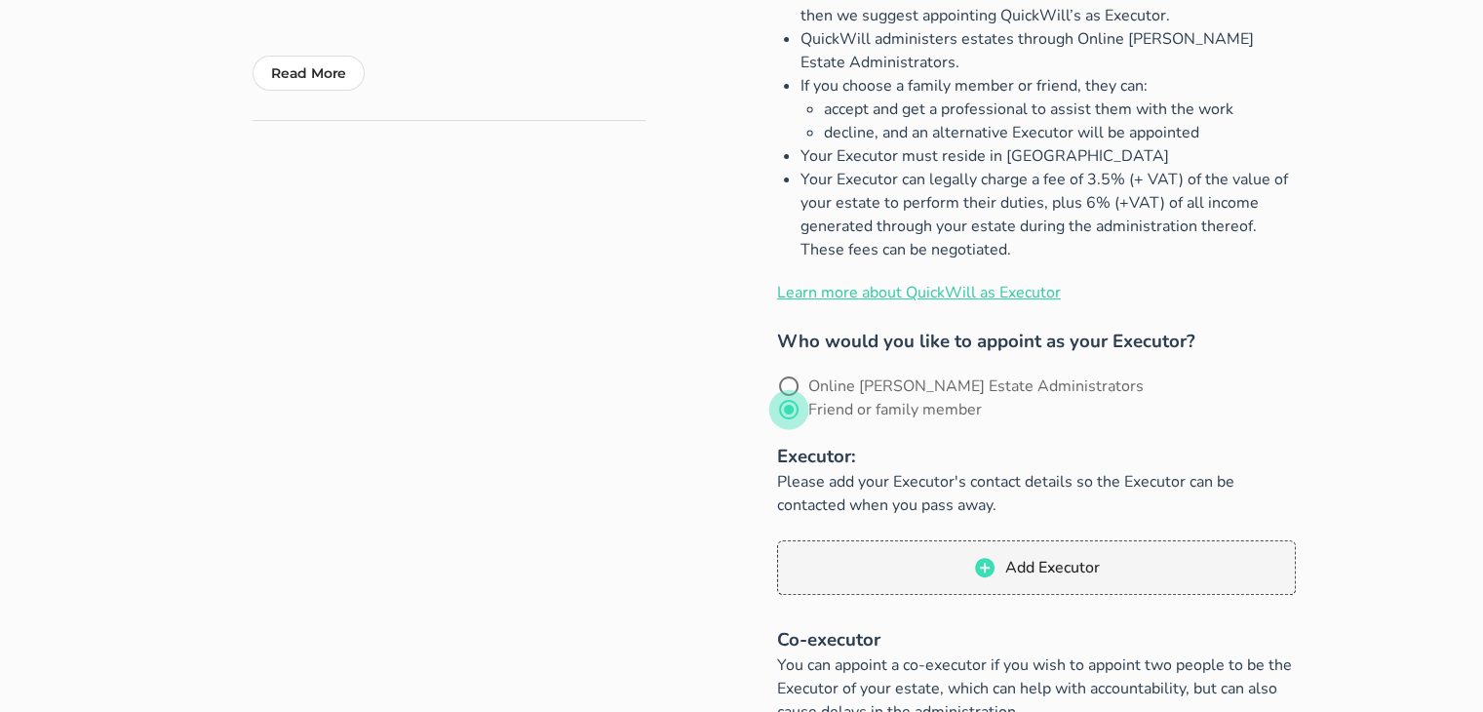
radio input "false"
radio input "true"
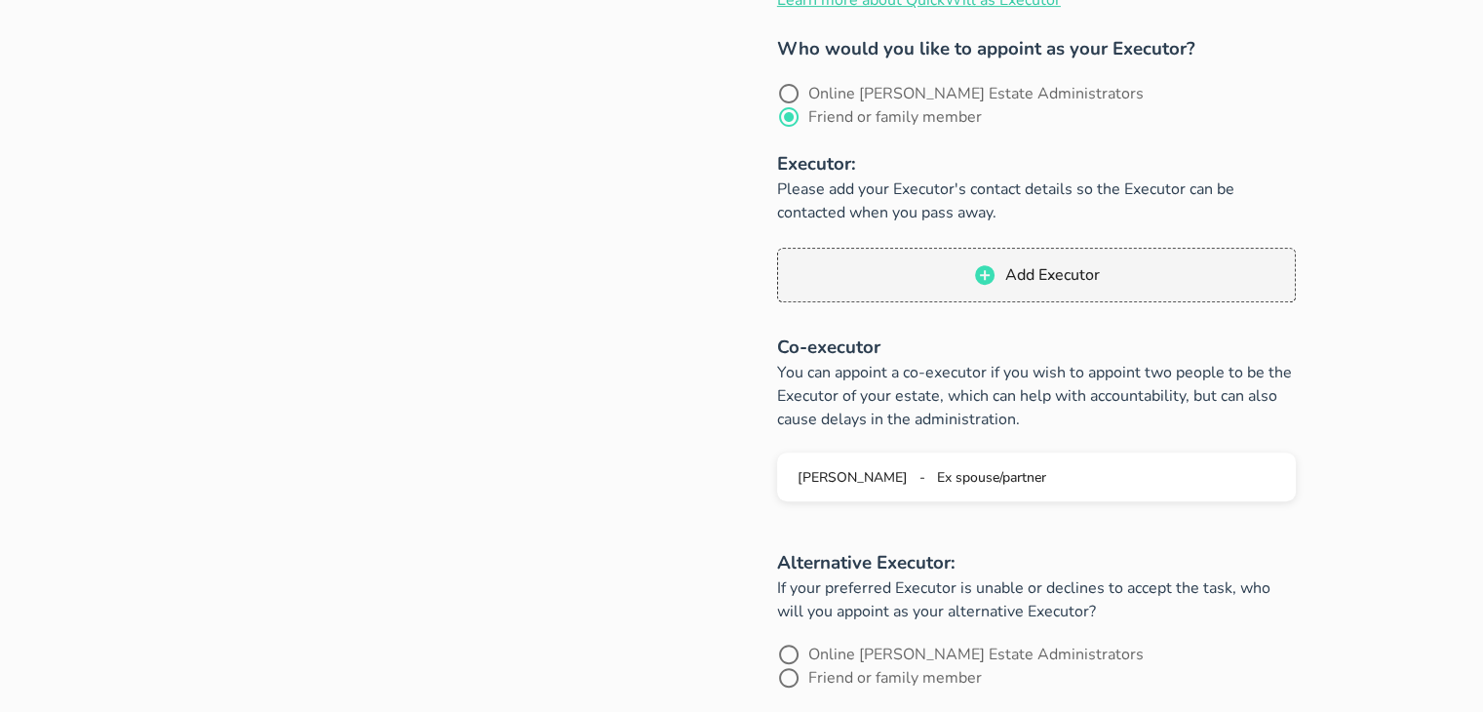
scroll to position [878, 0]
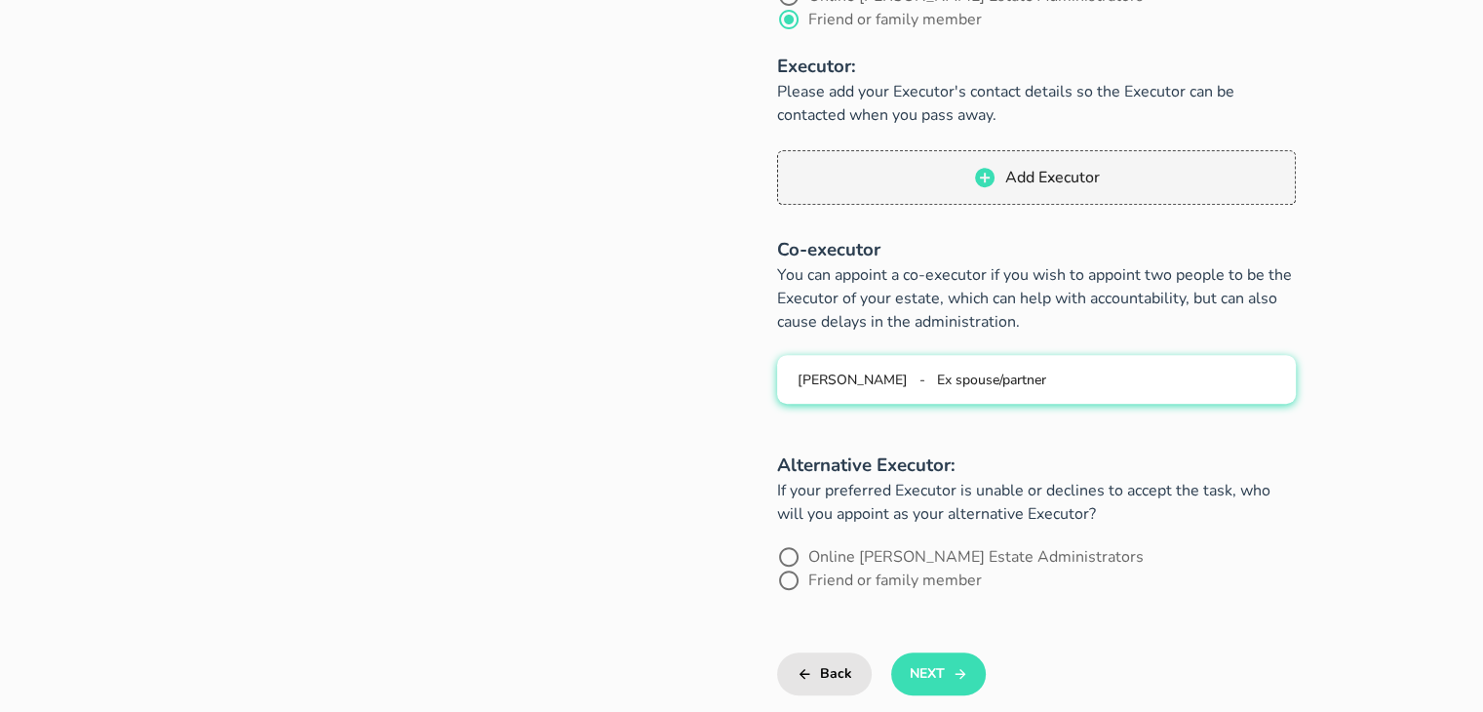
click at [1135, 371] on div "[PERSON_NAME] - Ex spouse/partner" at bounding box center [1037, 380] width 488 height 19
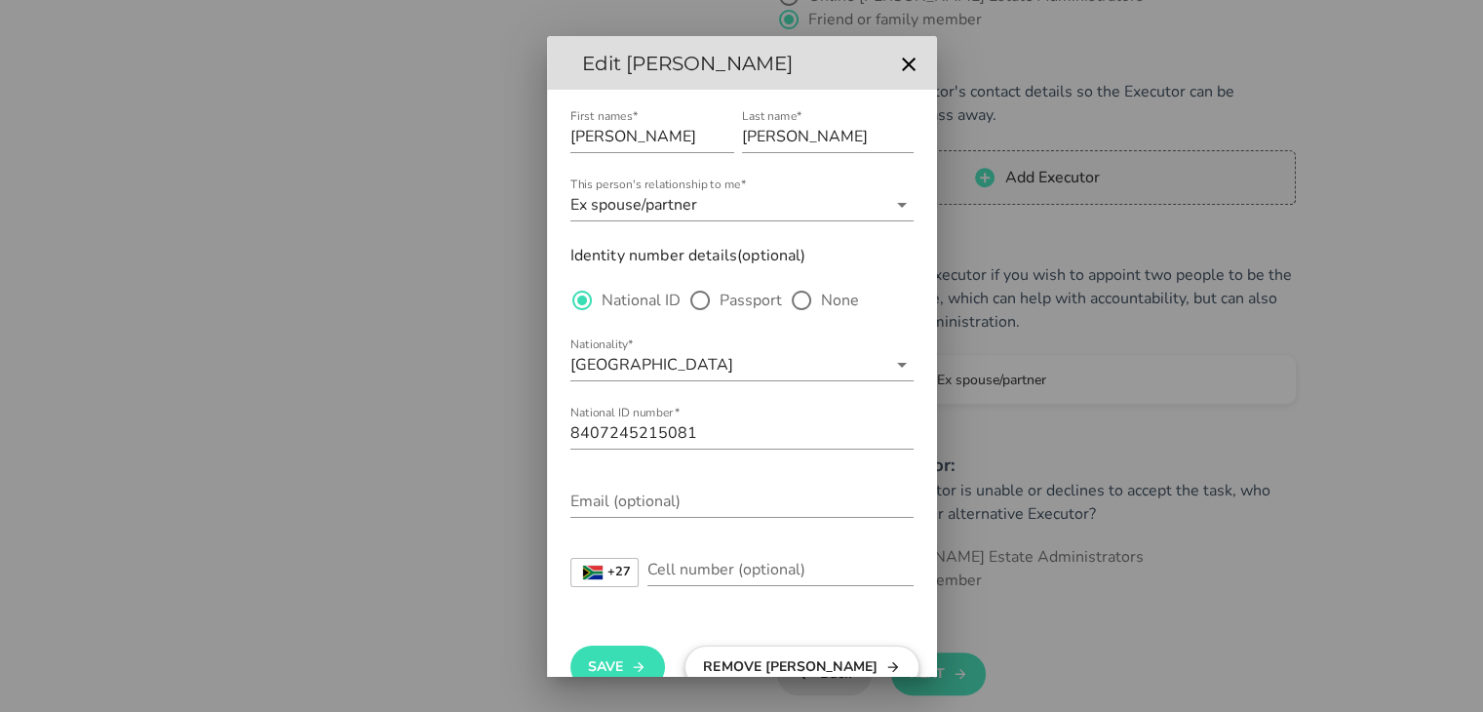
click at [741, 661] on button "Remove [PERSON_NAME]" at bounding box center [802, 667] width 235 height 43
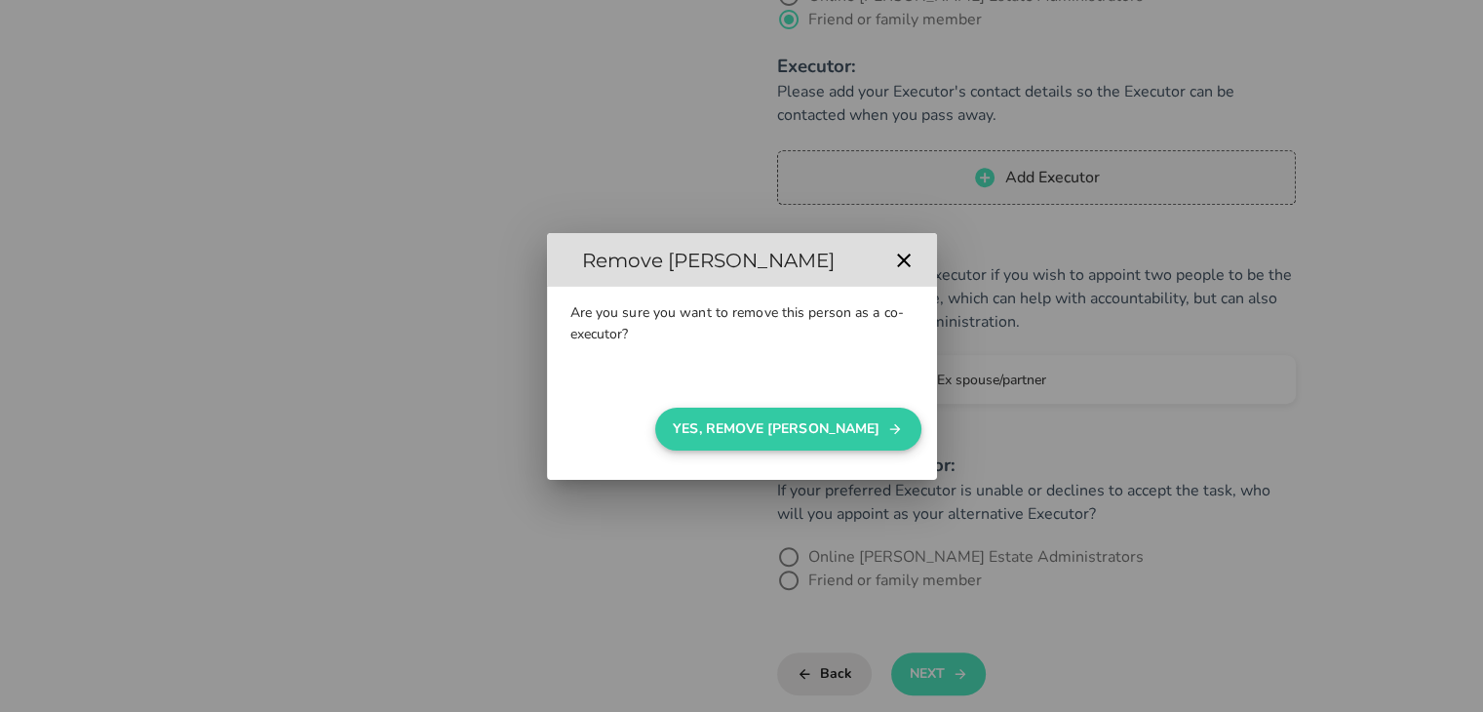
click at [867, 428] on button "Yes, Remove [PERSON_NAME]" at bounding box center [788, 429] width 266 height 43
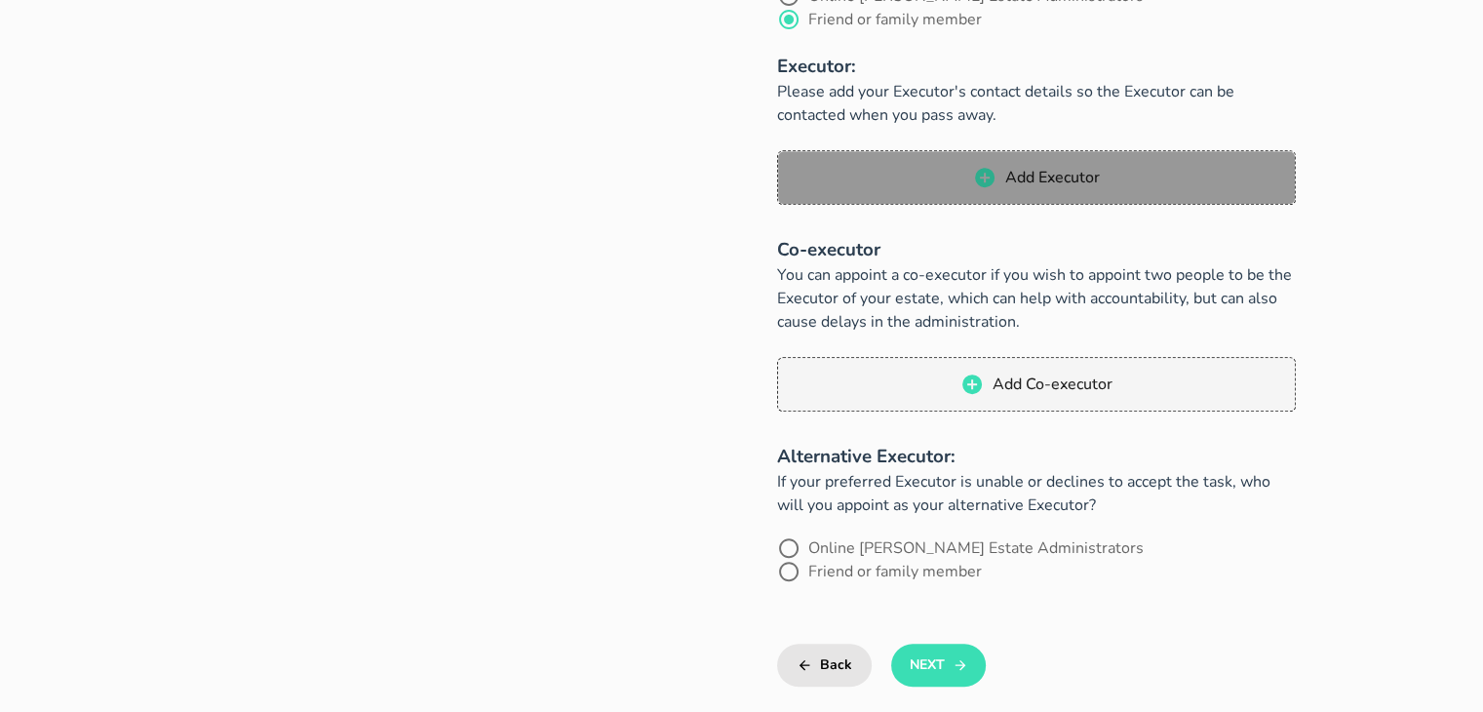
click at [1083, 167] on span "Add Executor" at bounding box center [1052, 177] width 96 height 21
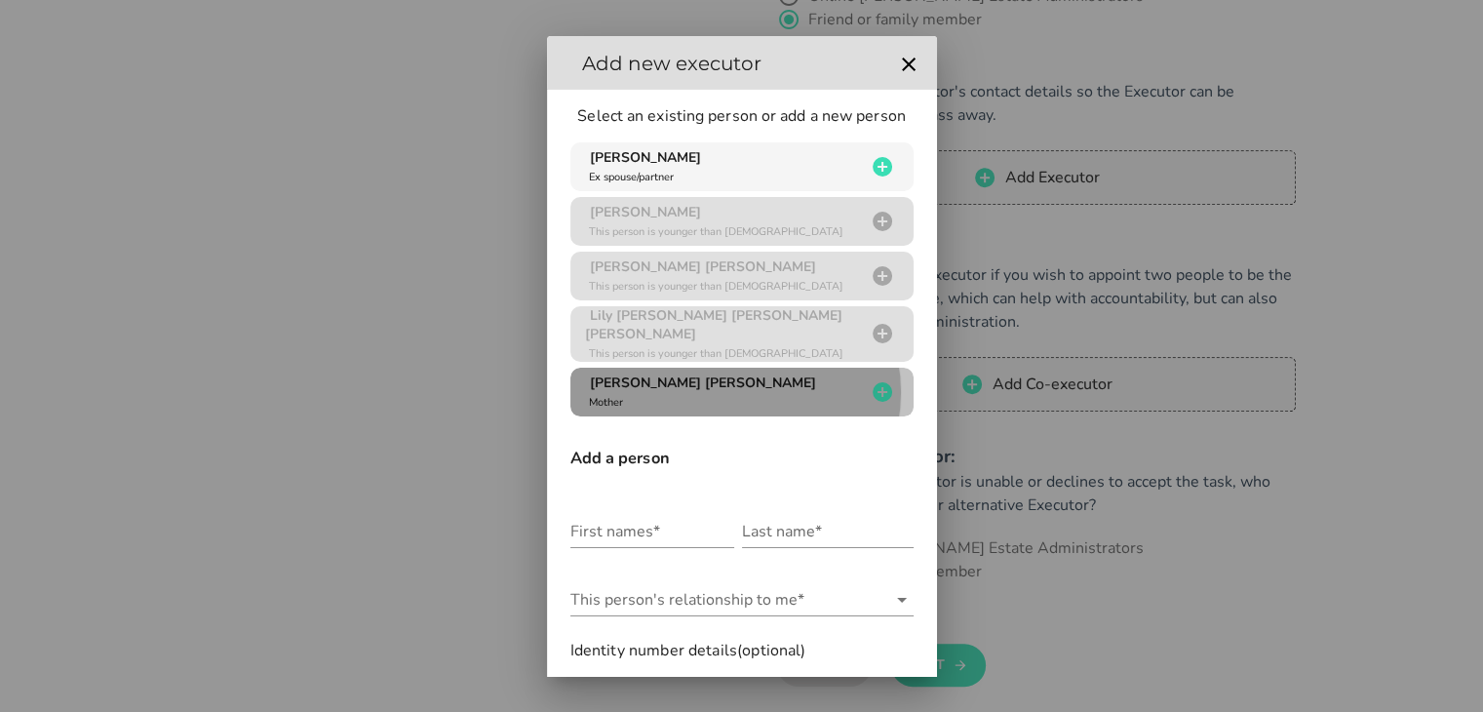
click at [644, 387] on span "[PERSON_NAME] [PERSON_NAME]" at bounding box center [703, 382] width 226 height 19
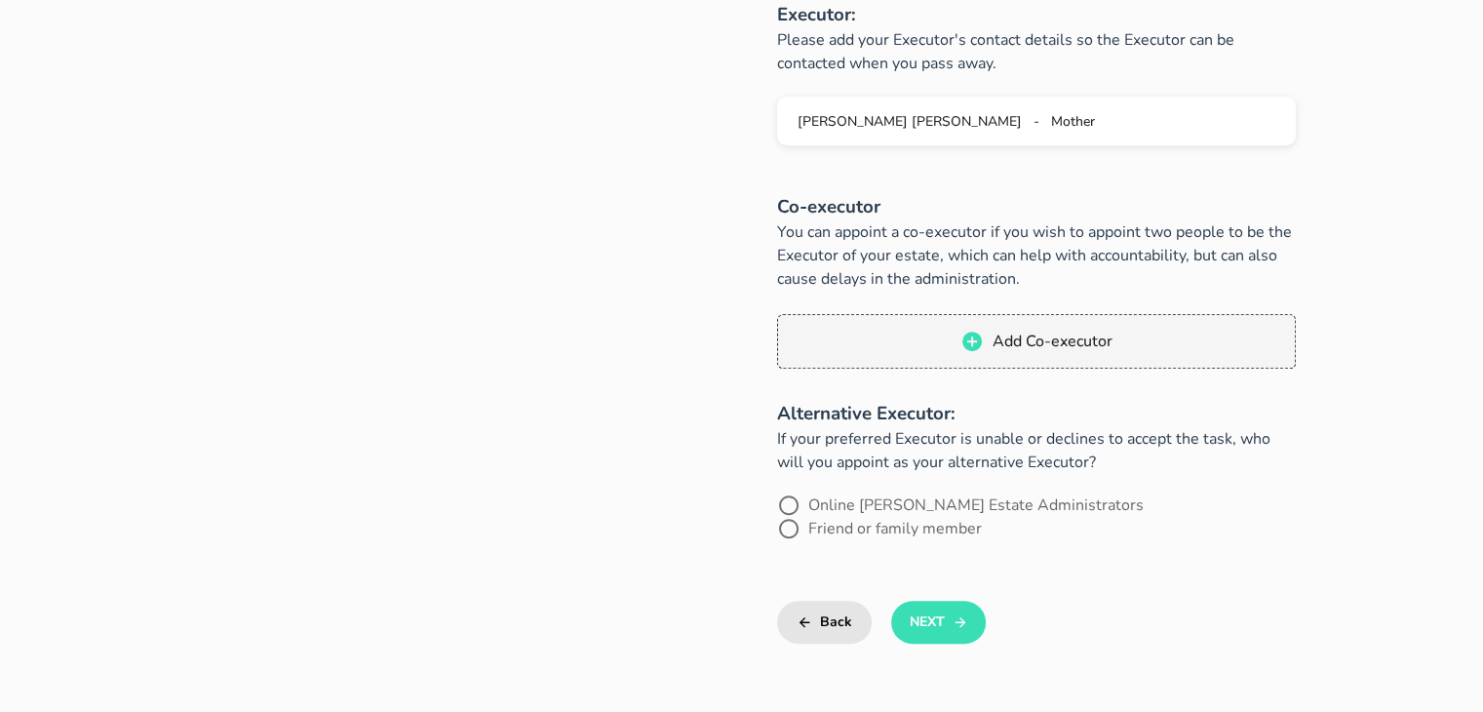
scroll to position [975, 0]
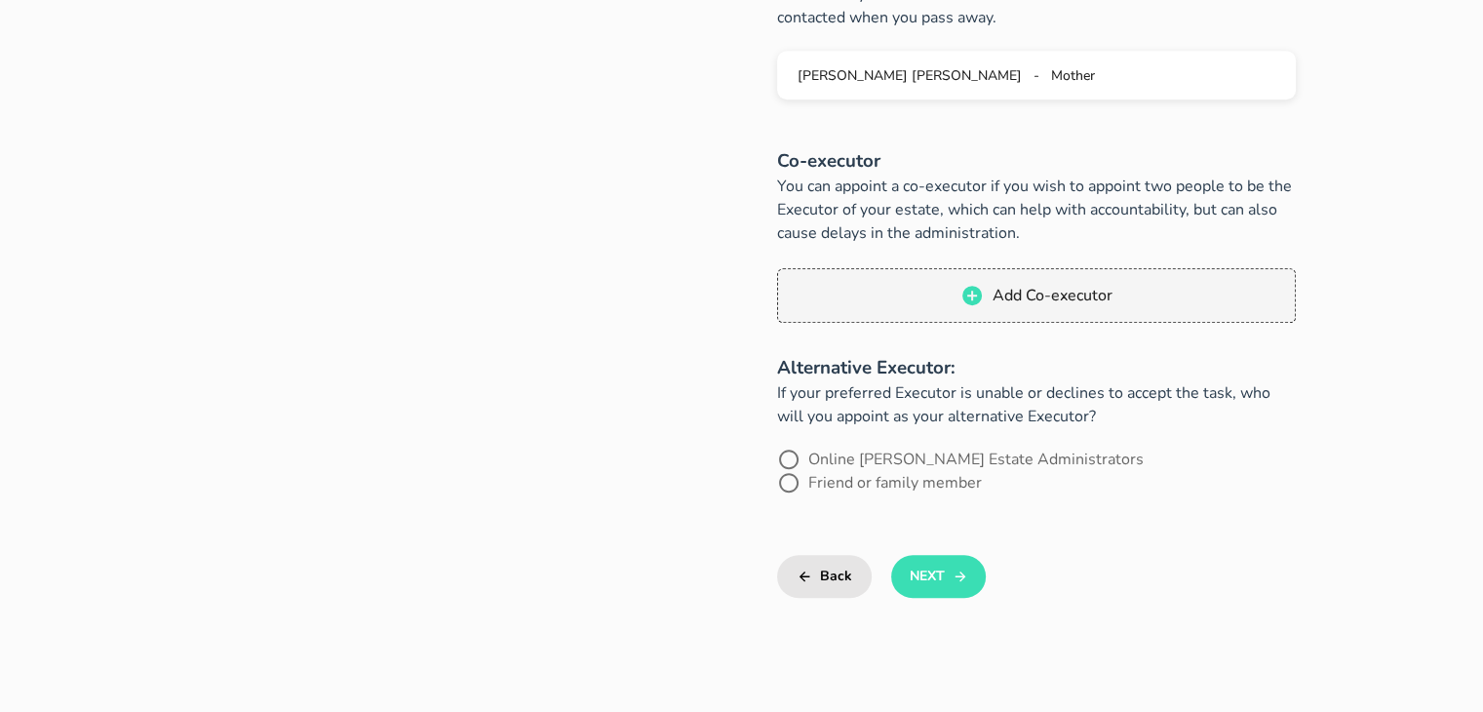
click at [899, 450] on label "Online [PERSON_NAME] Estate Administrators" at bounding box center [975, 460] width 335 height 20
radio input "true"
click at [926, 555] on button "Next" at bounding box center [938, 576] width 95 height 43
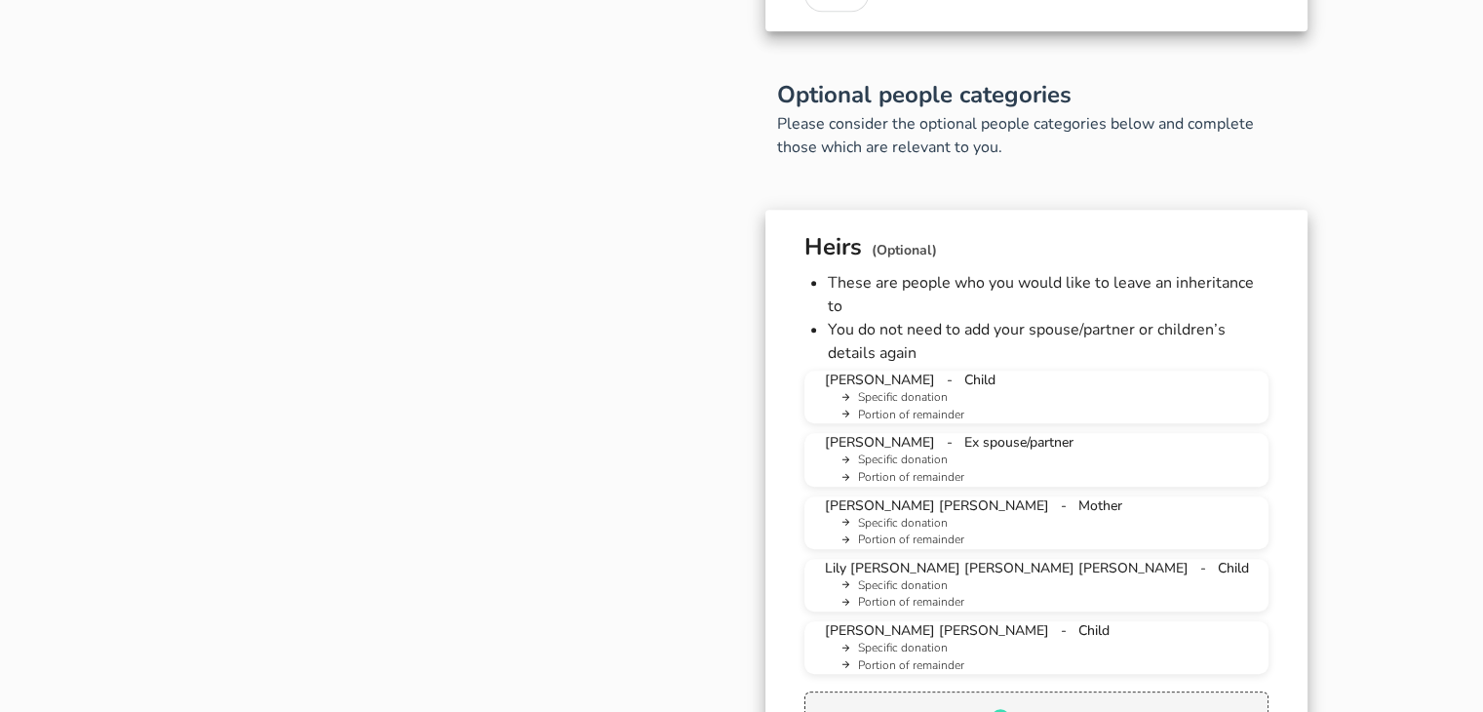
scroll to position [1507, 0]
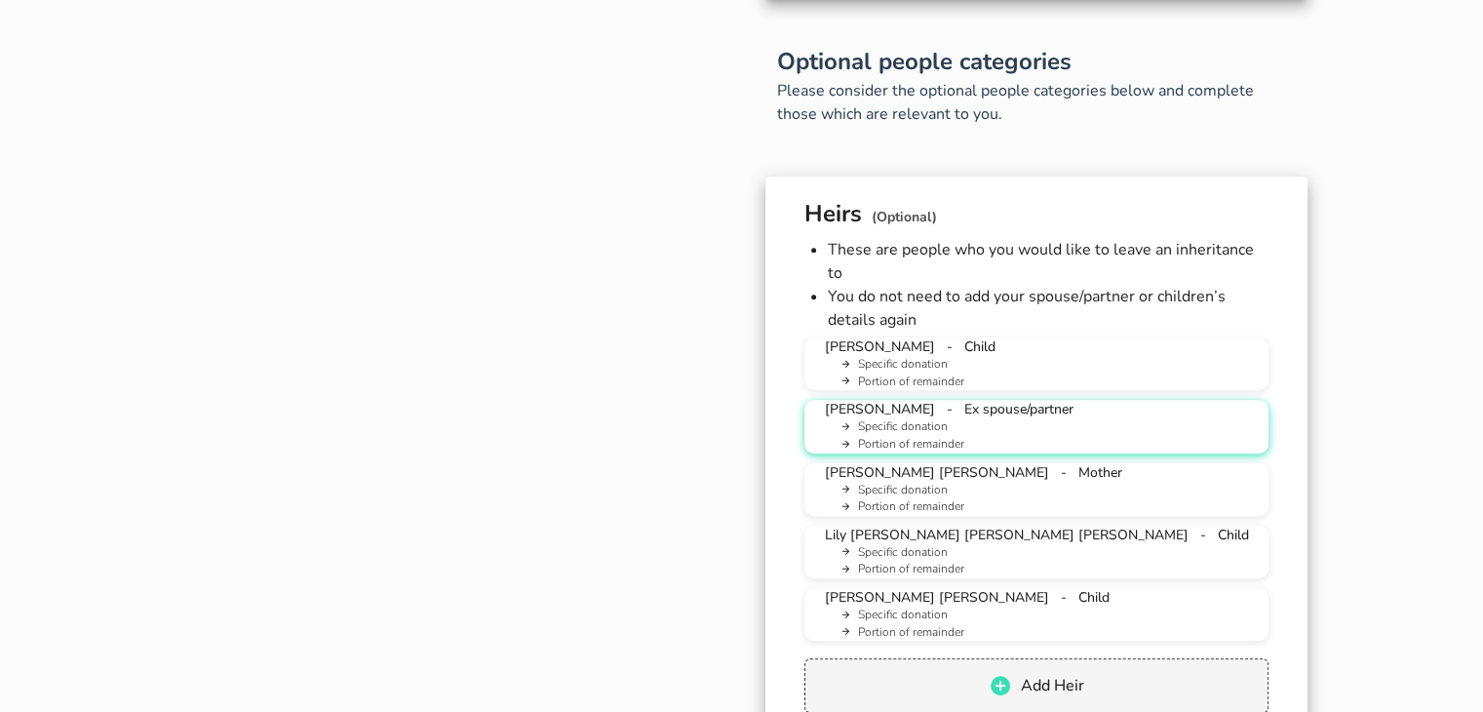
click at [1043, 418] on li "Specific donation" at bounding box center [1044, 427] width 417 height 18
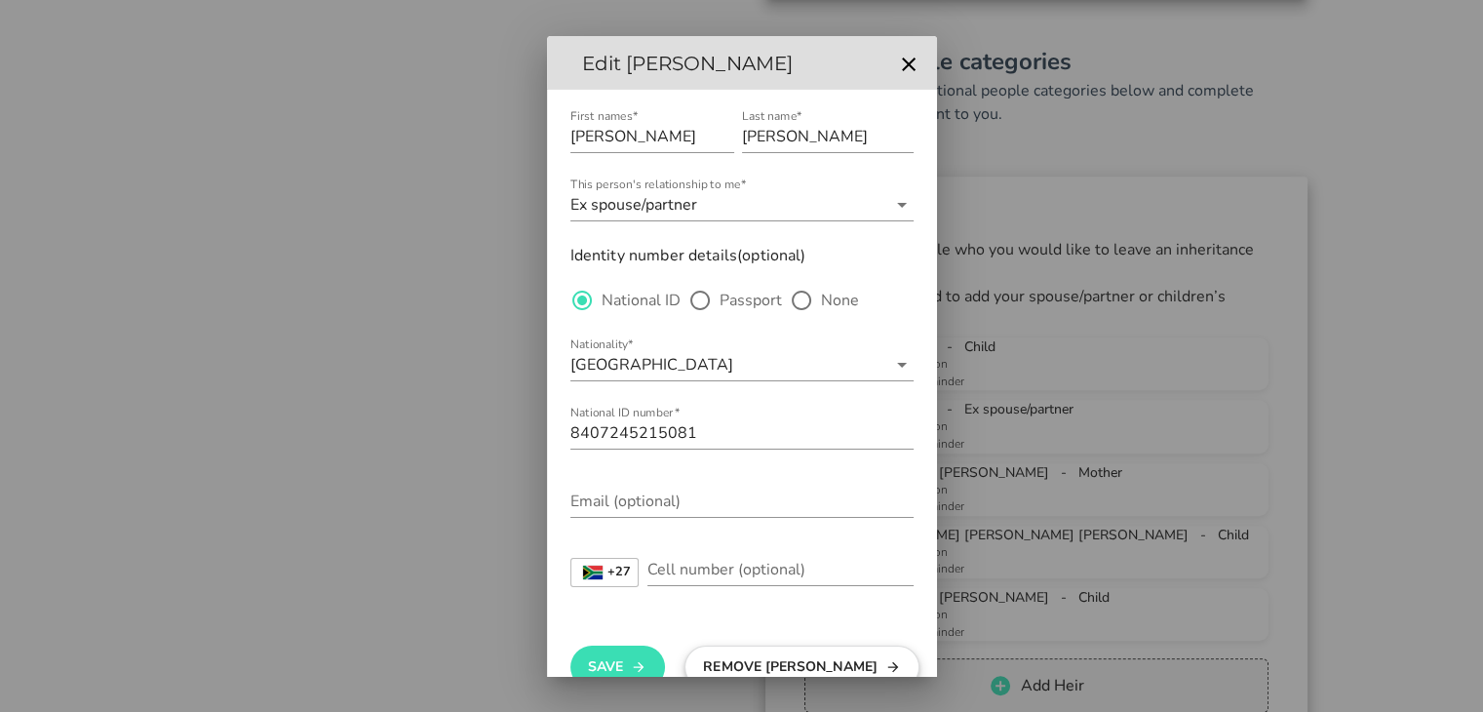
click at [737, 666] on button "Remove [PERSON_NAME]" at bounding box center [802, 667] width 235 height 43
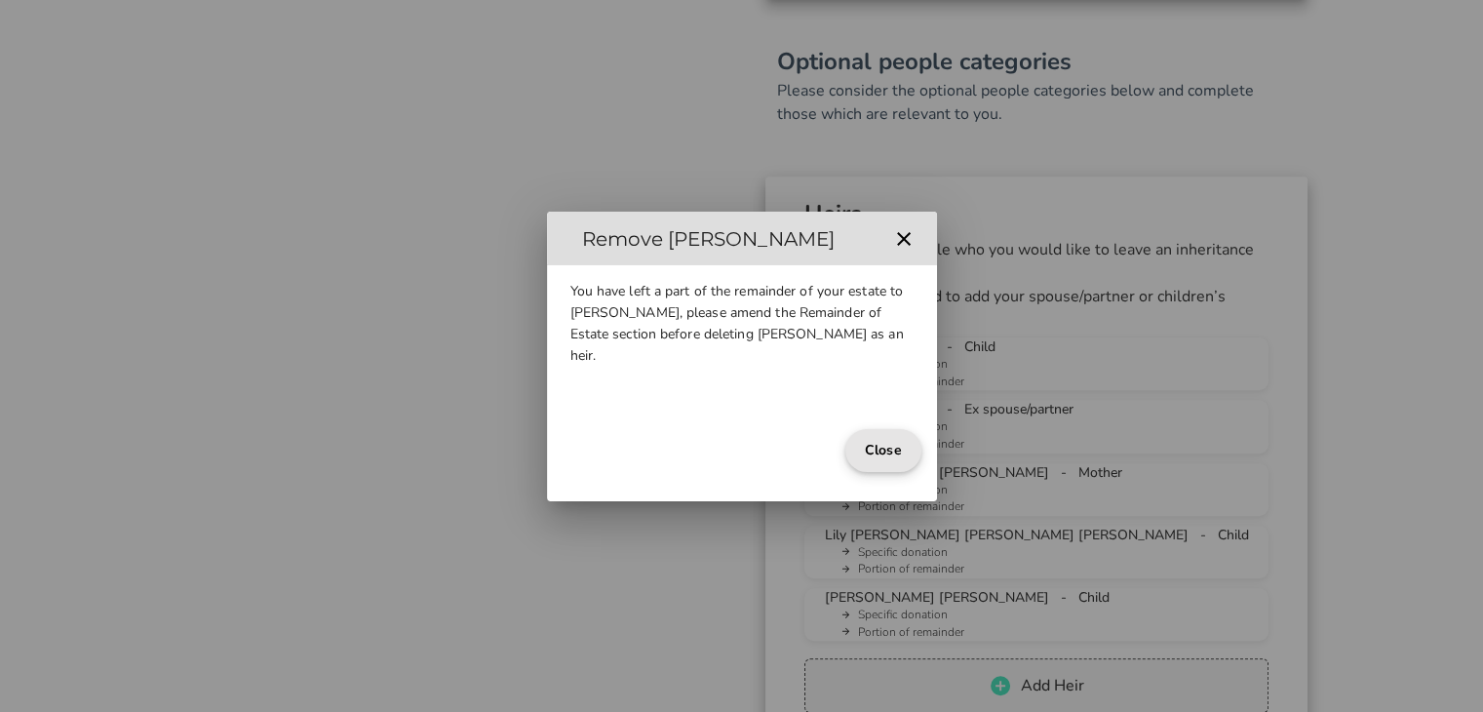
click at [879, 444] on button "Close" at bounding box center [882, 450] width 75 height 43
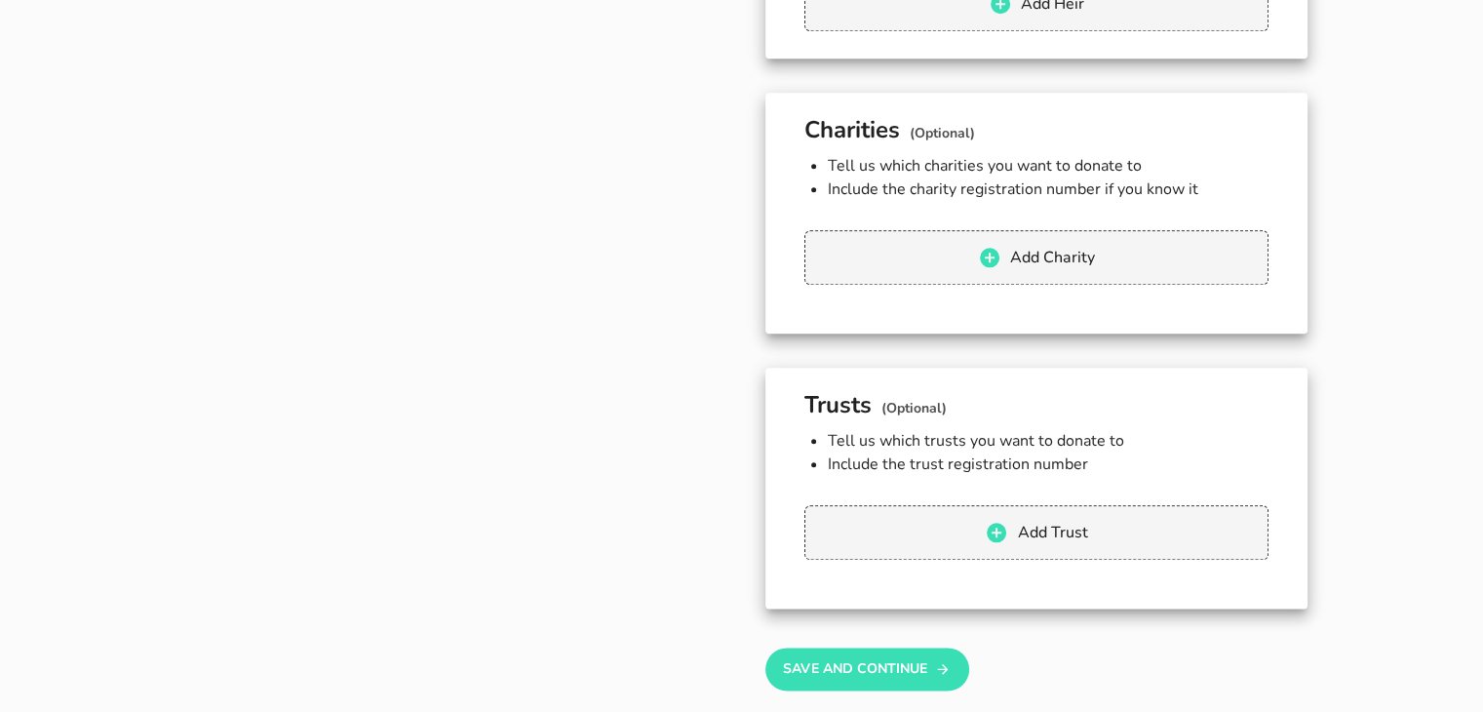
scroll to position [2189, 0]
click at [885, 647] on button "Save And Continue" at bounding box center [868, 668] width 204 height 43
